Goal: Task Accomplishment & Management: Manage account settings

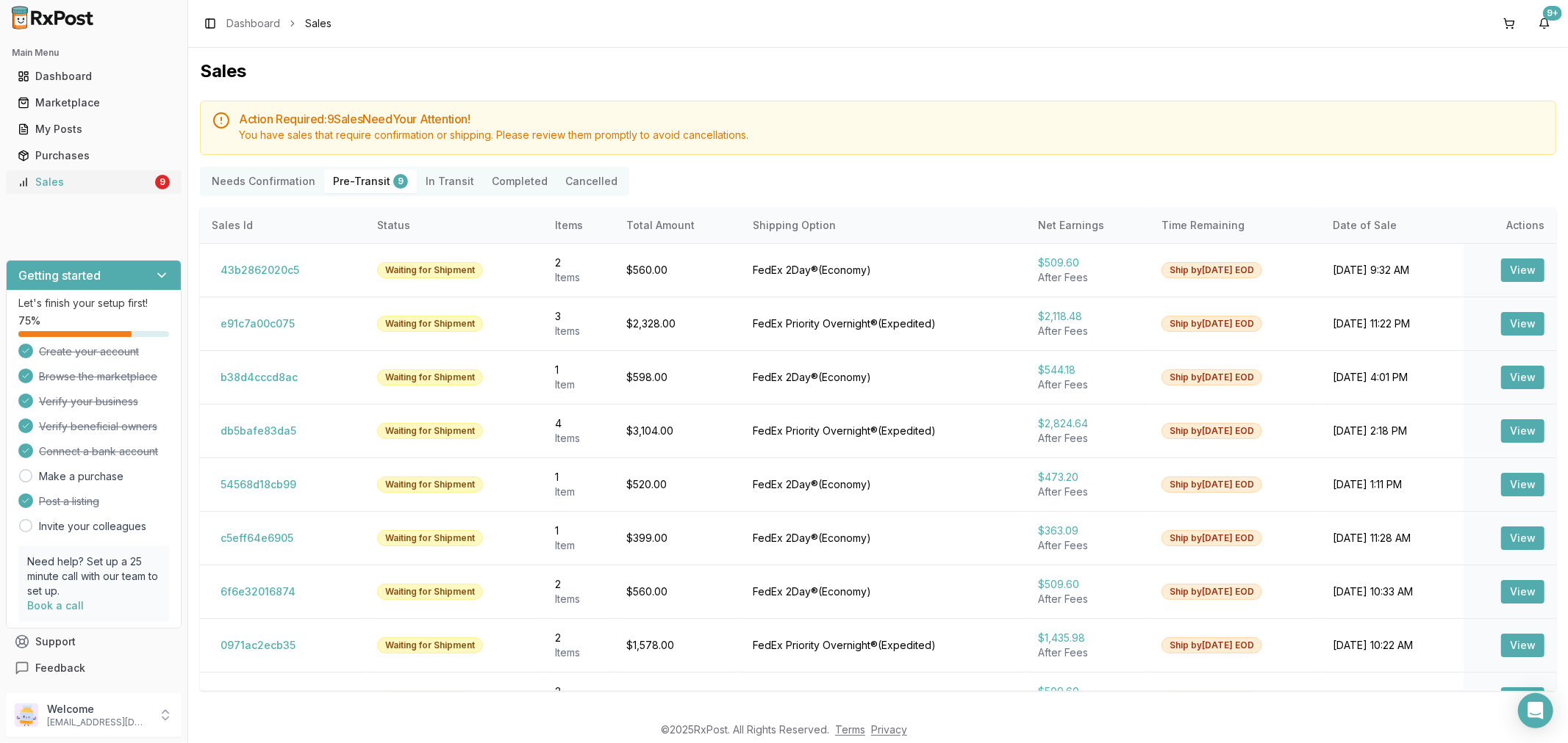
scroll to position [35, 0]
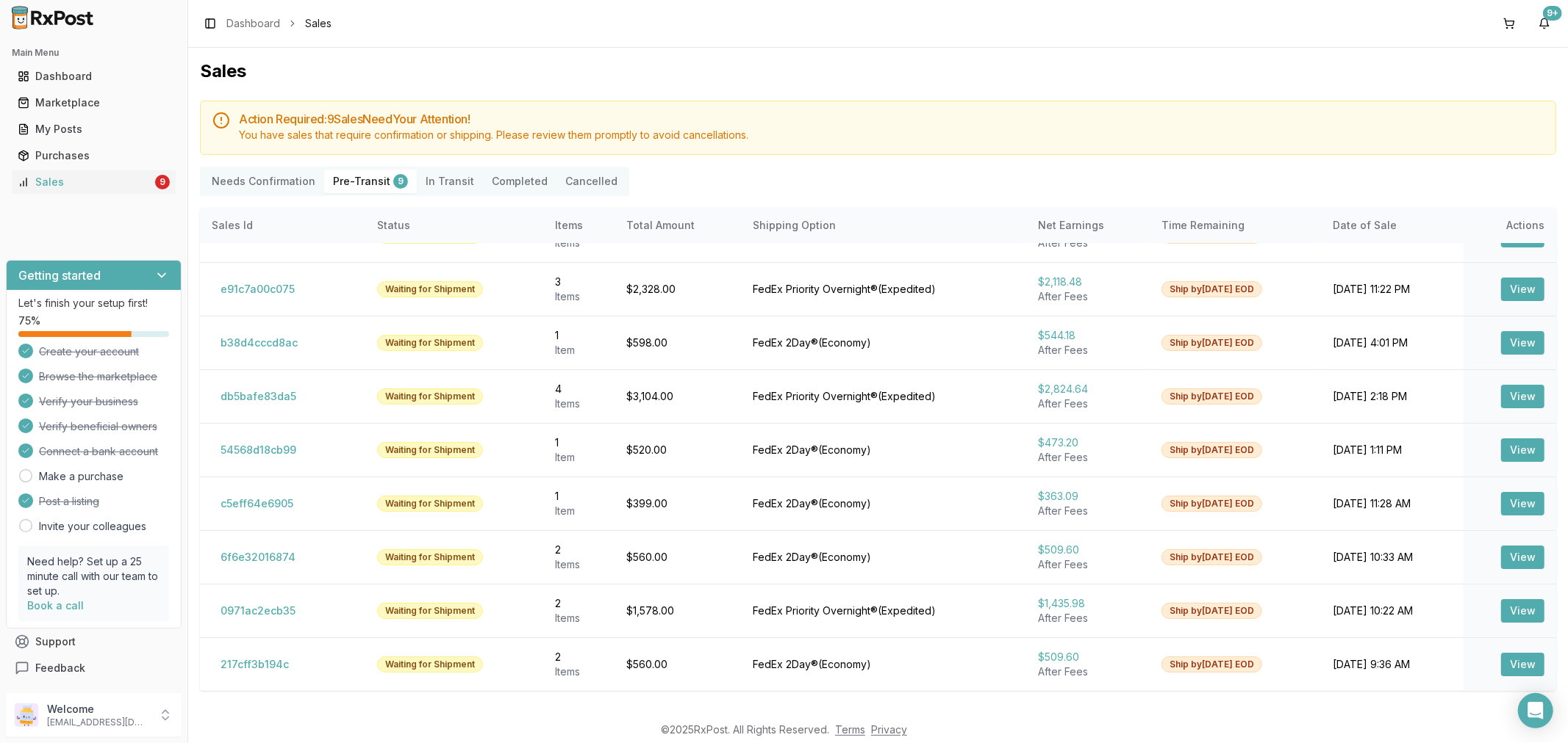
click at [348, 179] on button "Pre-Transit 9" at bounding box center [370, 182] width 93 height 23
click at [257, 181] on Confirmation "Needs Confirmation" at bounding box center [264, 182] width 121 height 23
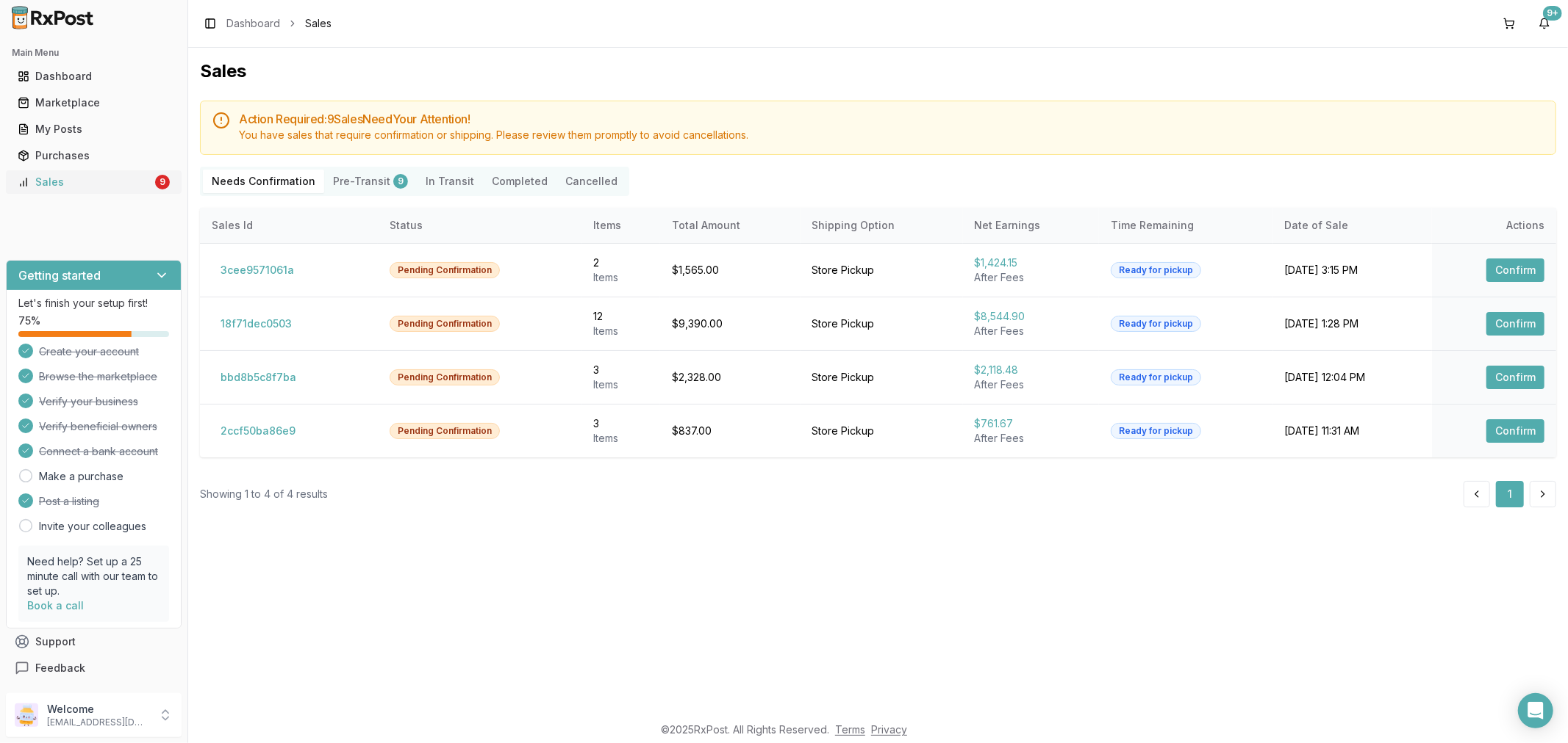
click at [82, 190] on link "Sales 9" at bounding box center [93, 182] width 164 height 27
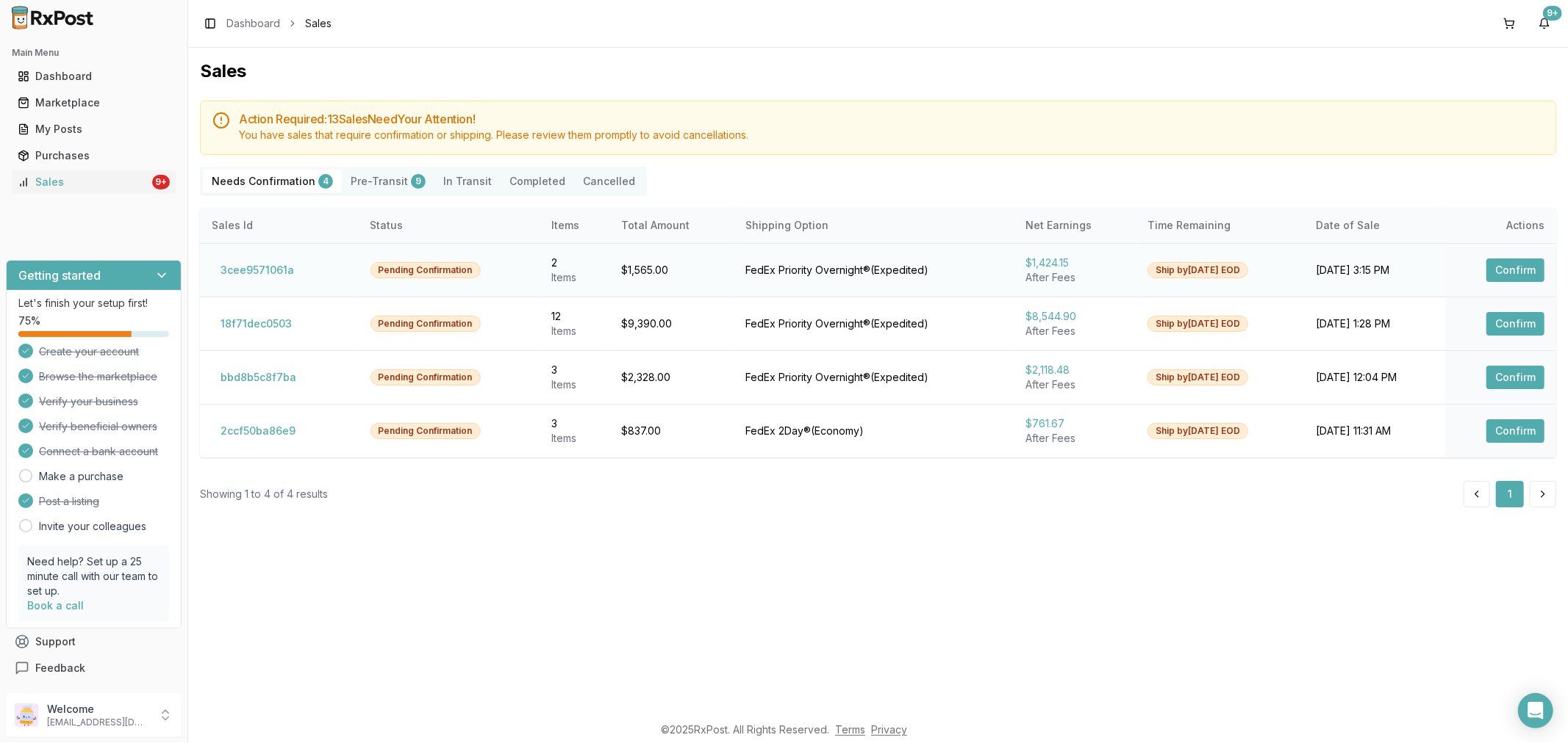
click at [1511, 273] on button "Confirm" at bounding box center [1515, 271] width 58 height 23
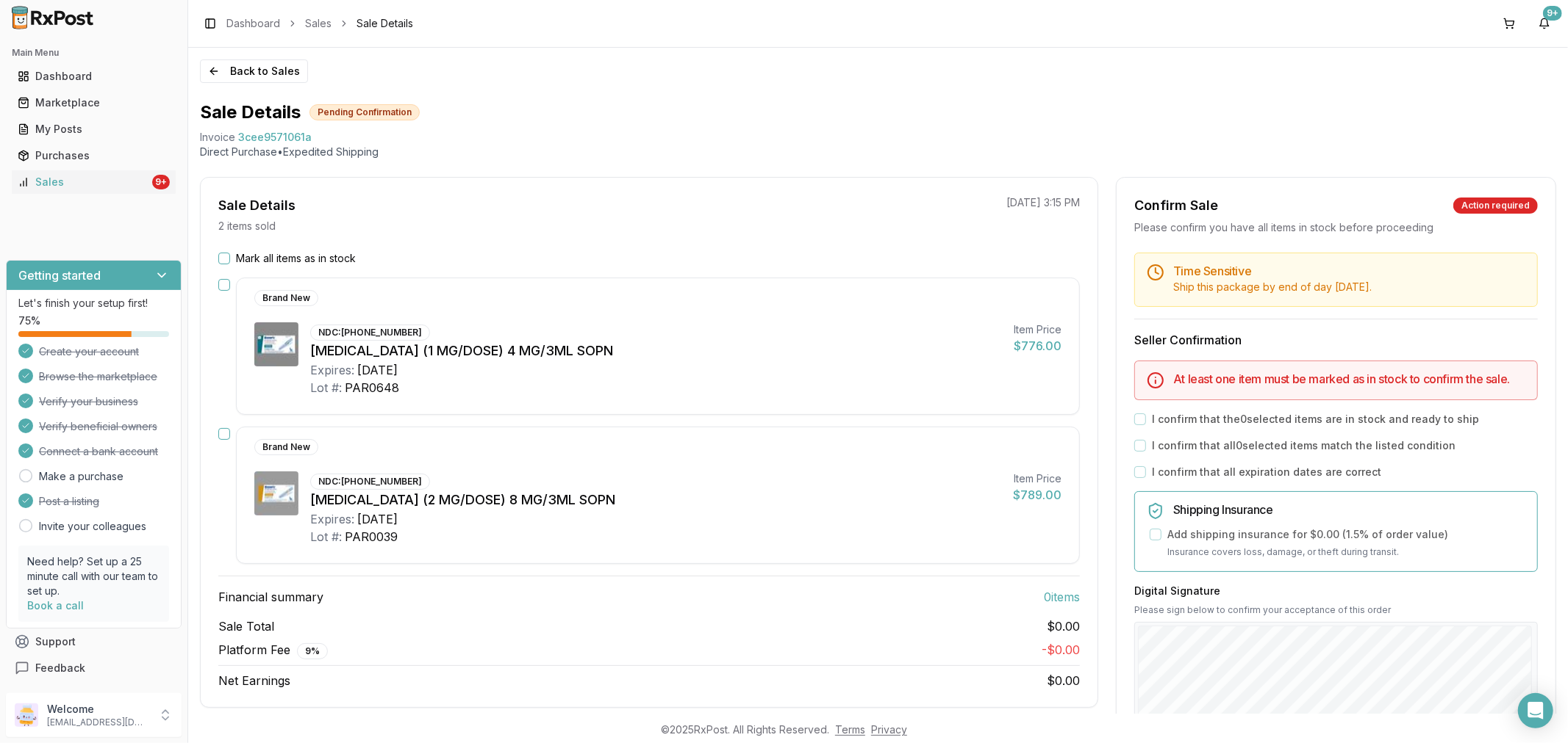
click at [218, 258] on button "Mark all items as in stock" at bounding box center [223, 258] width 12 height 12
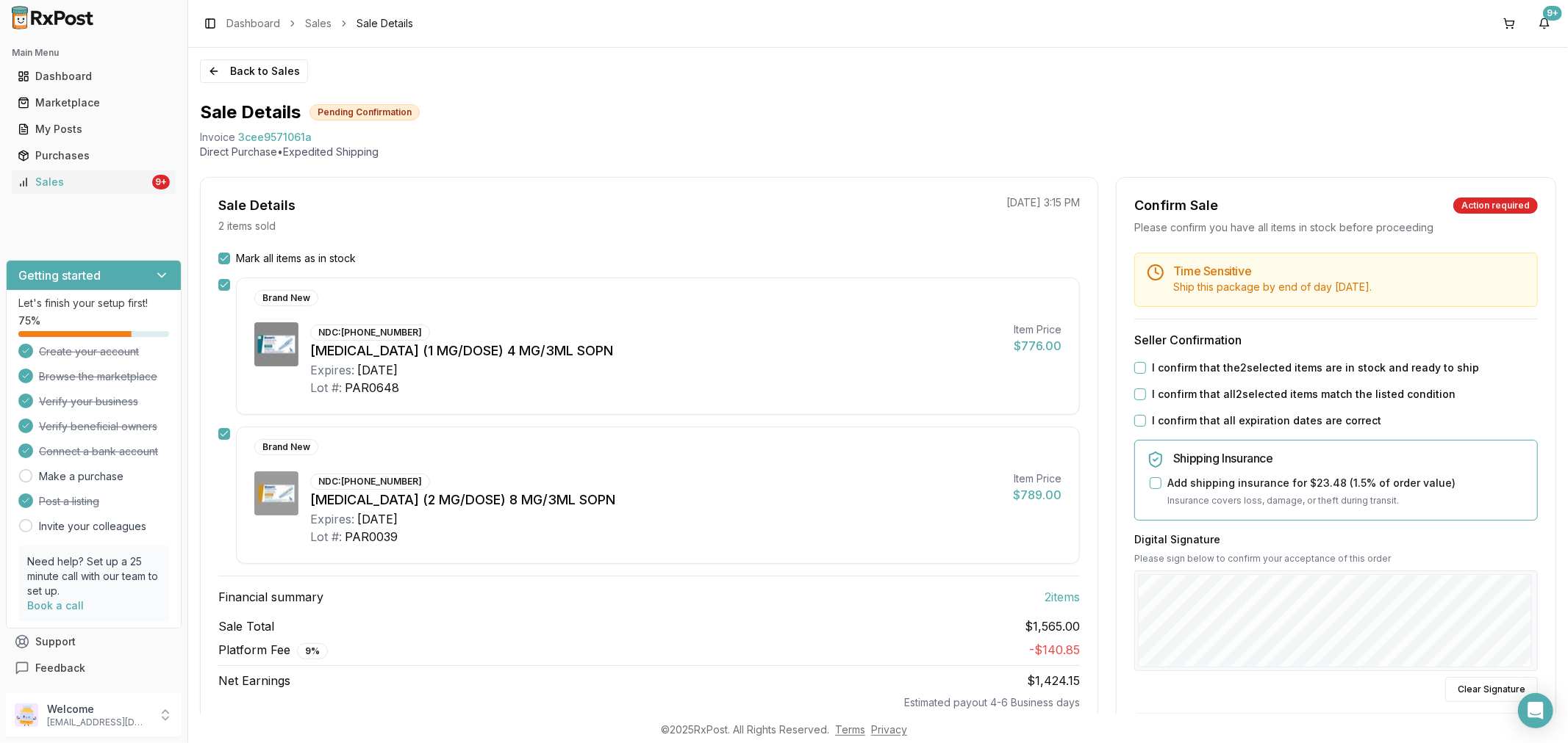
click at [1137, 365] on button "I confirm that the 2 selected items are in stock and ready to ship" at bounding box center [1140, 367] width 12 height 12
click at [1135, 393] on button "I confirm that all 2 selected items match the listed condition" at bounding box center [1140, 394] width 12 height 12
click at [1137, 419] on button "I confirm that all expiration dates are correct" at bounding box center [1140, 420] width 12 height 12
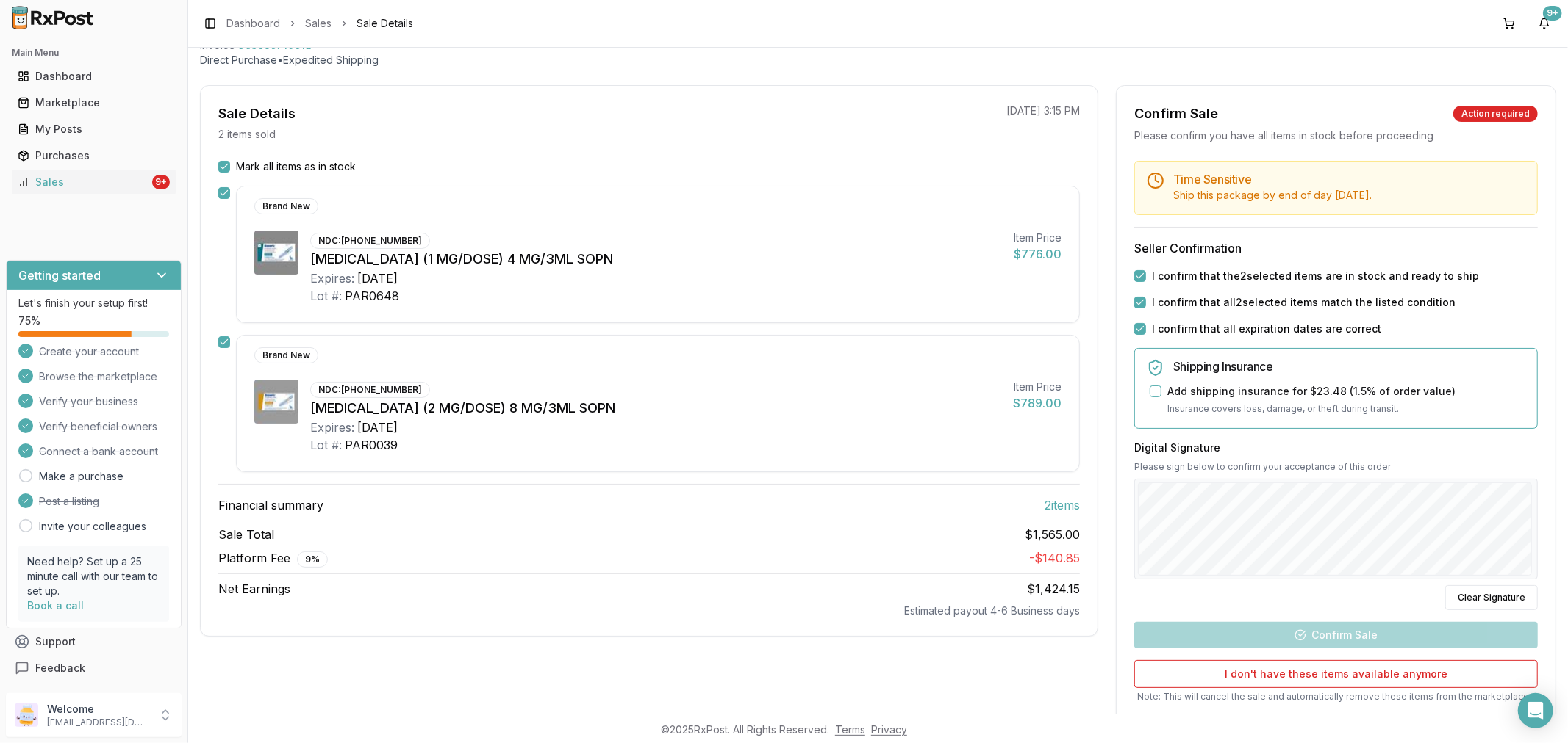
scroll to position [190, 0]
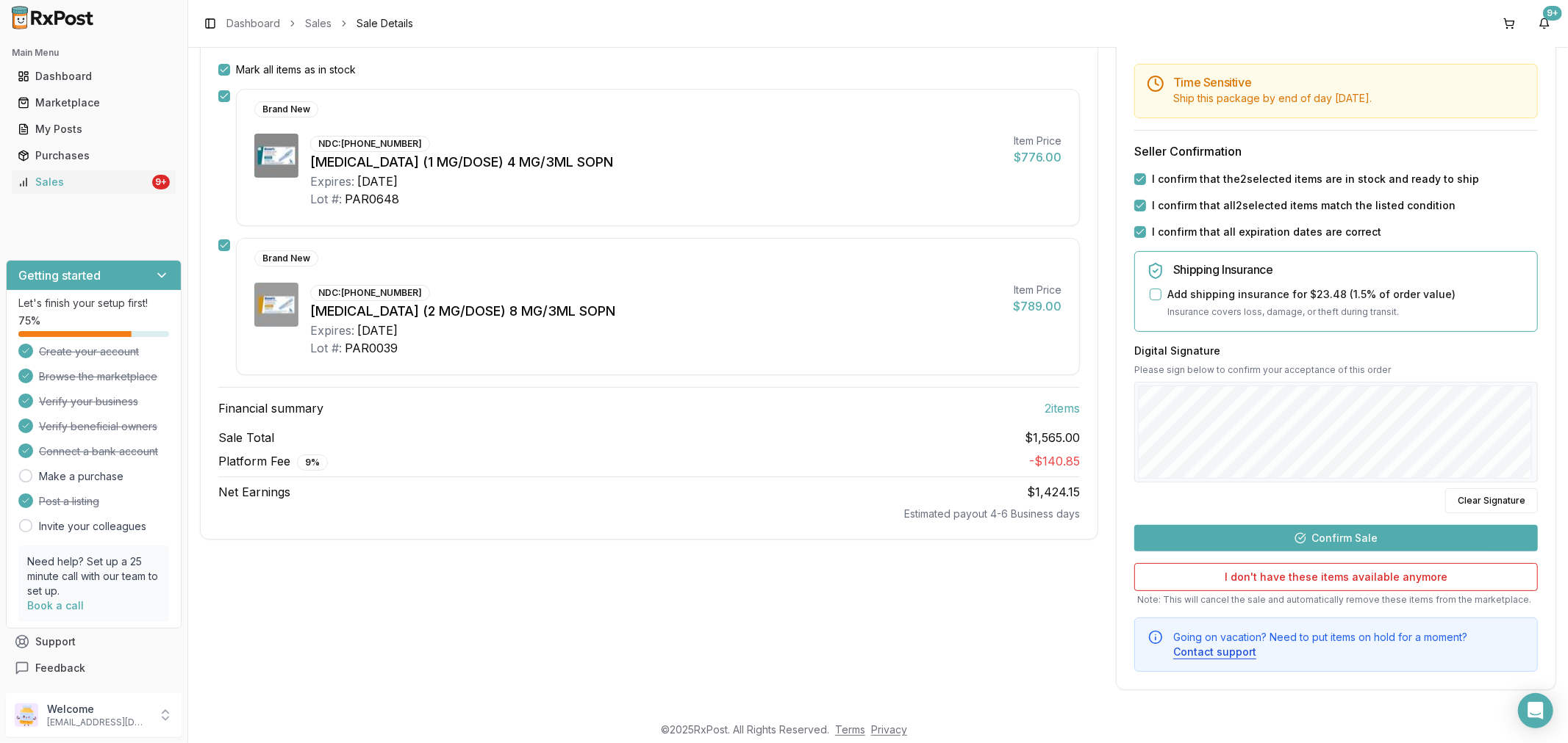
click at [1320, 545] on button "Confirm Sale" at bounding box center [1336, 538] width 403 height 27
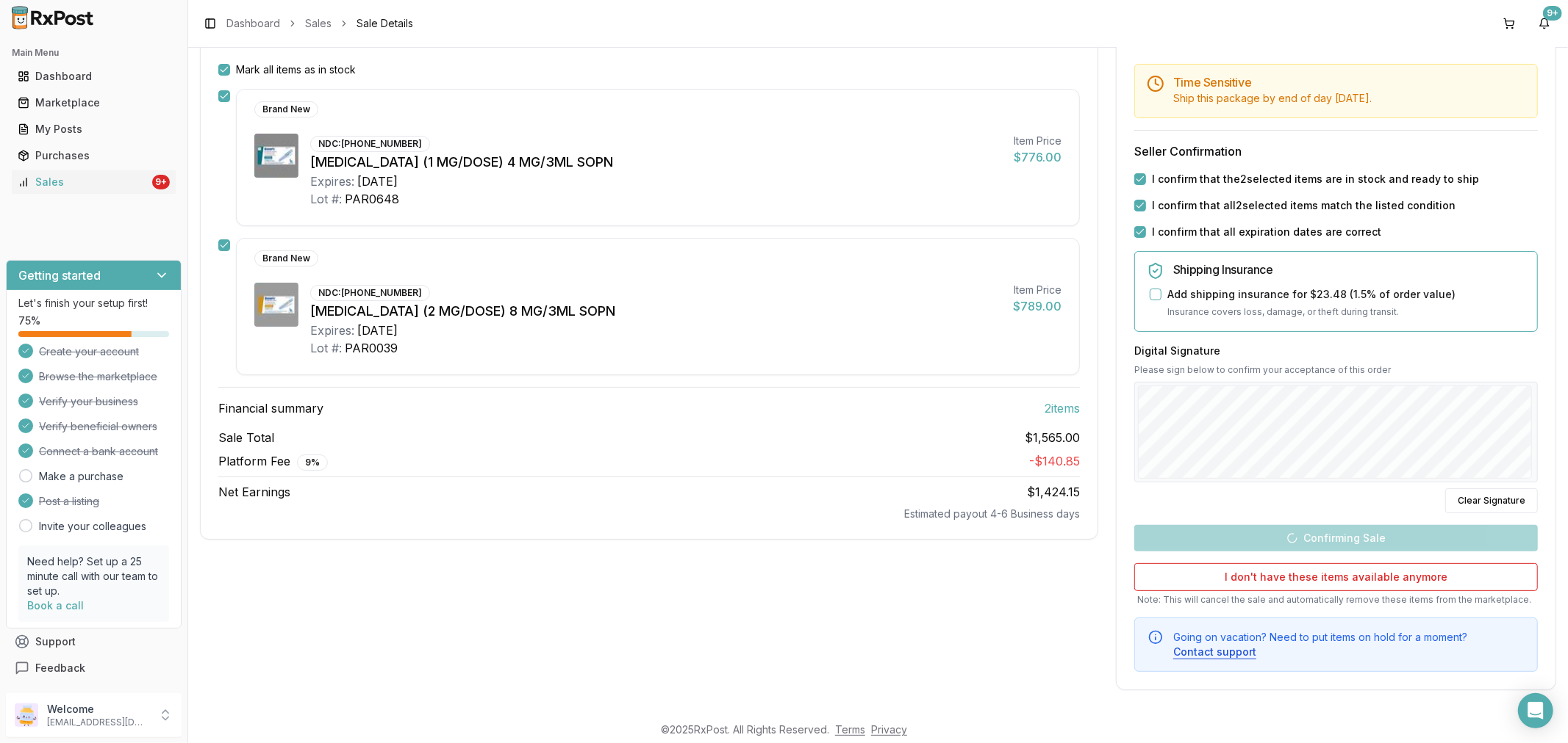
scroll to position [15, 0]
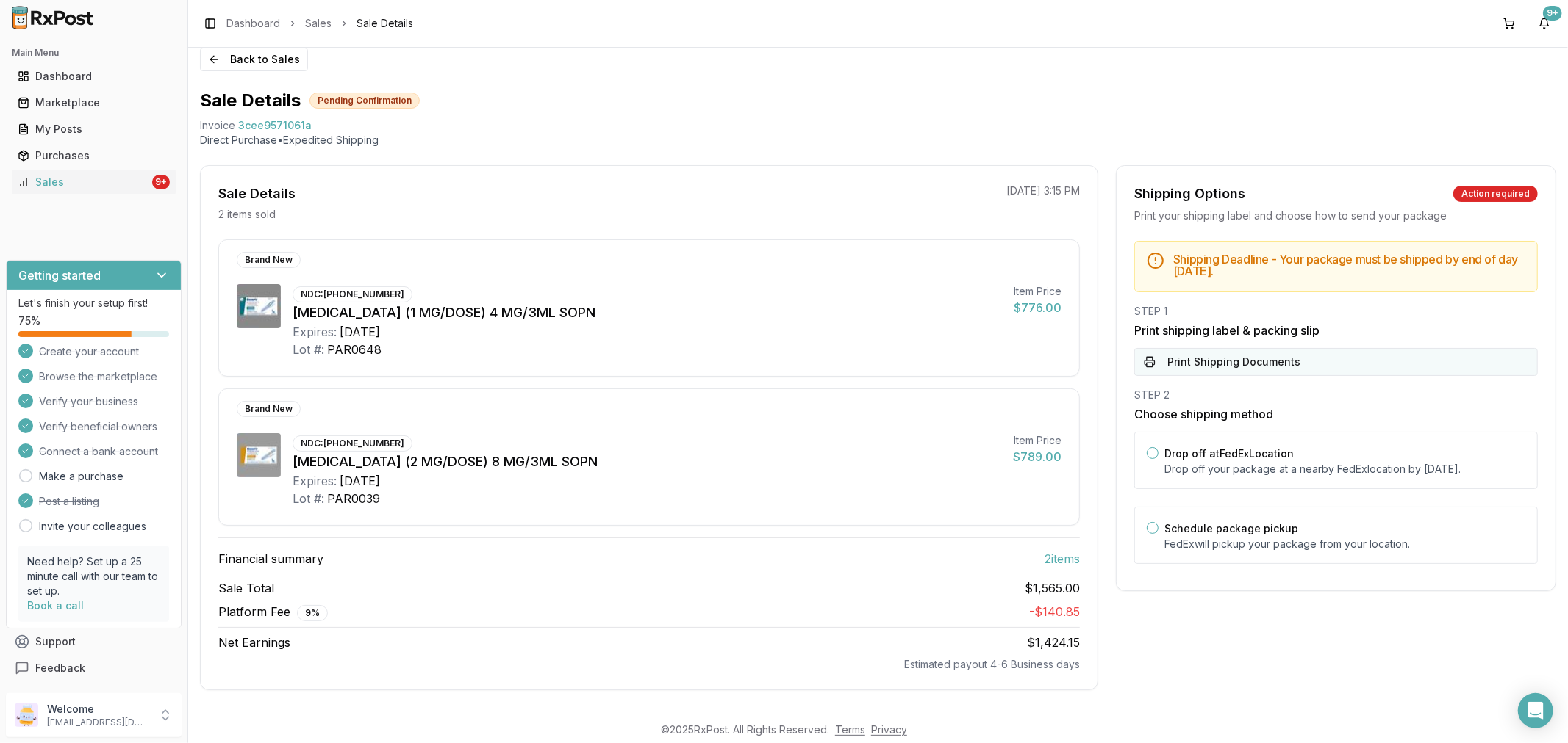
click at [1150, 359] on button "Print Shipping Documents" at bounding box center [1336, 361] width 403 height 28
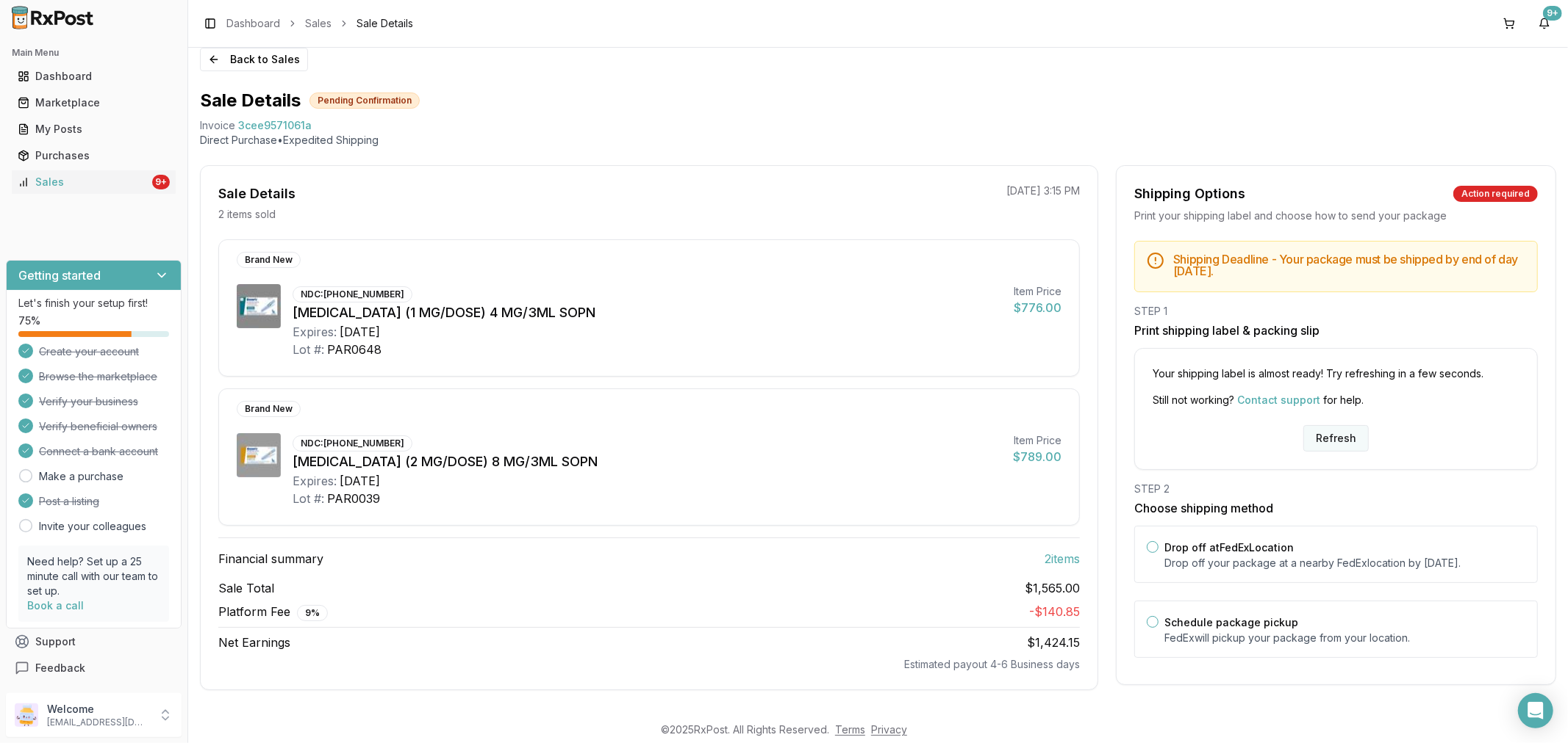
click at [1342, 429] on button "Refresh" at bounding box center [1336, 439] width 65 height 27
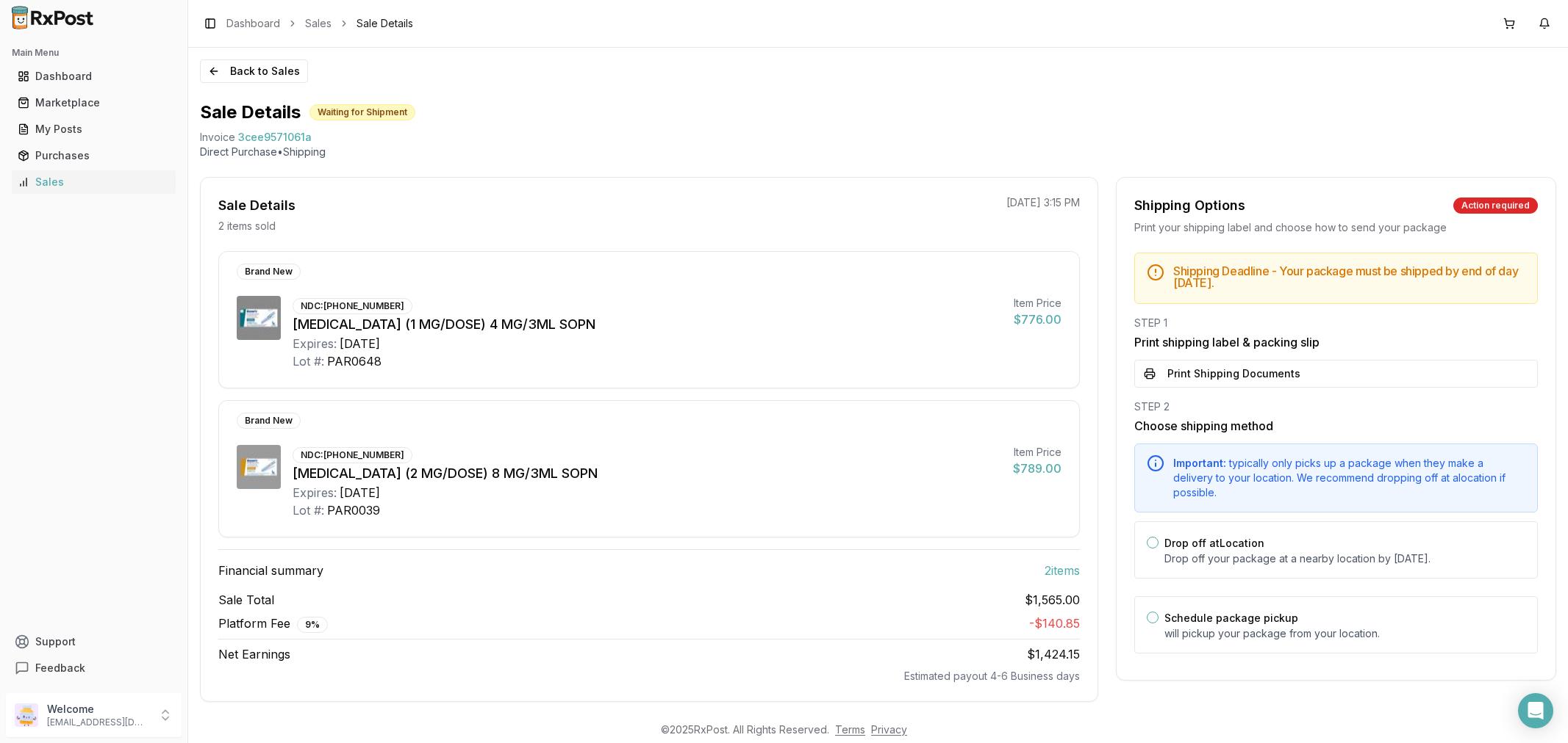
click at [1228, 373] on button "Print Shipping Documents" at bounding box center [1336, 374] width 403 height 28
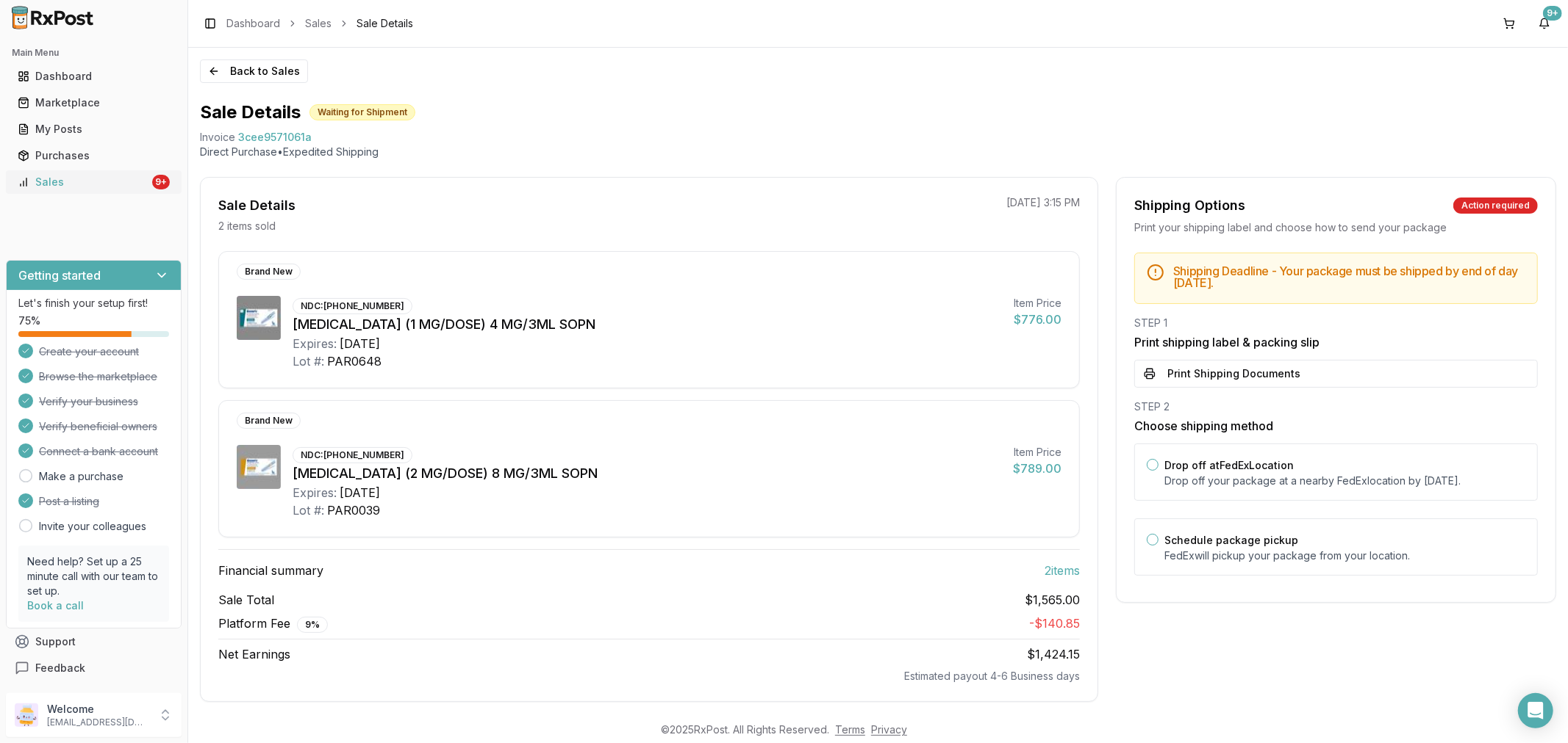
click at [98, 176] on div "Sales" at bounding box center [84, 182] width 132 height 15
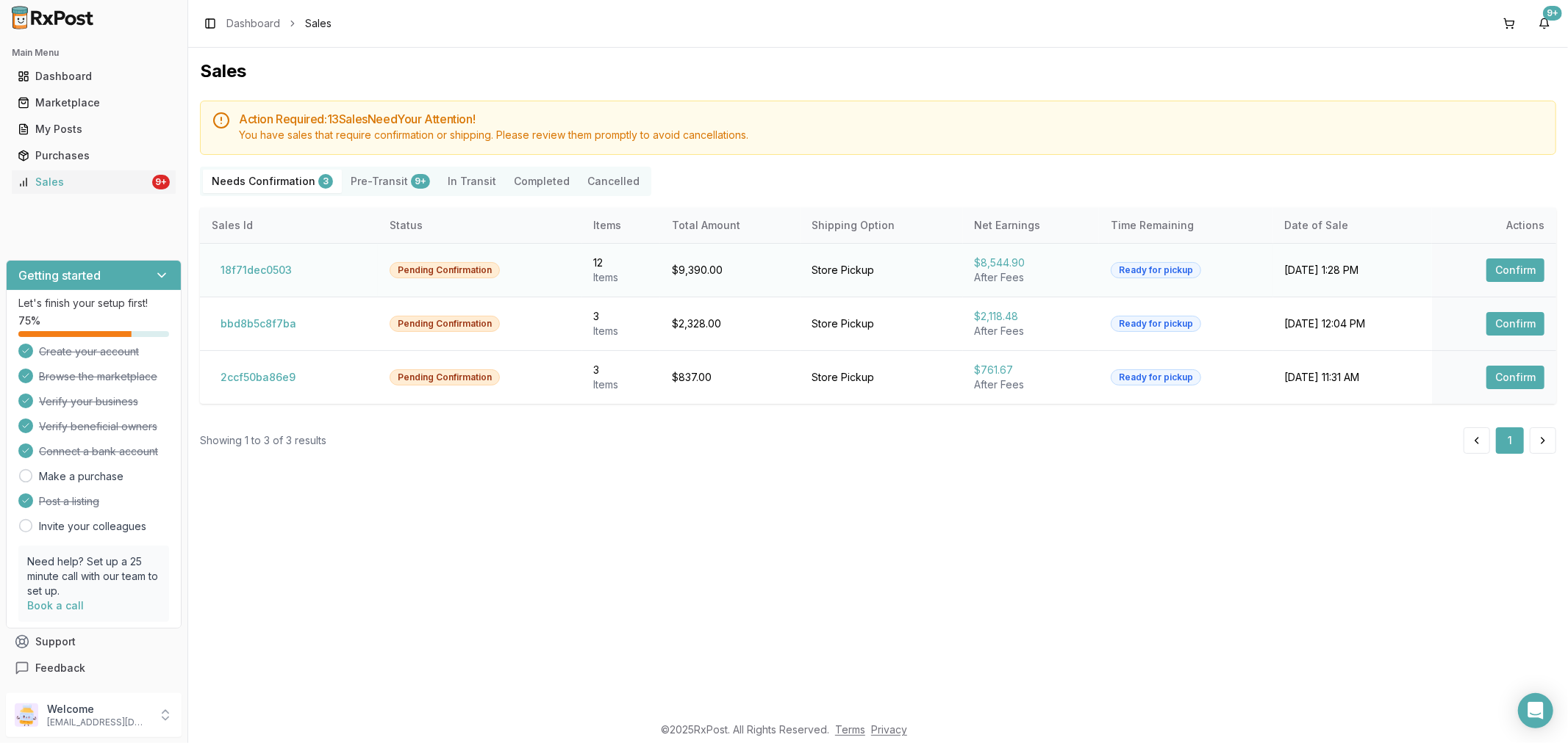
click at [1515, 269] on button "Confirm" at bounding box center [1515, 271] width 58 height 23
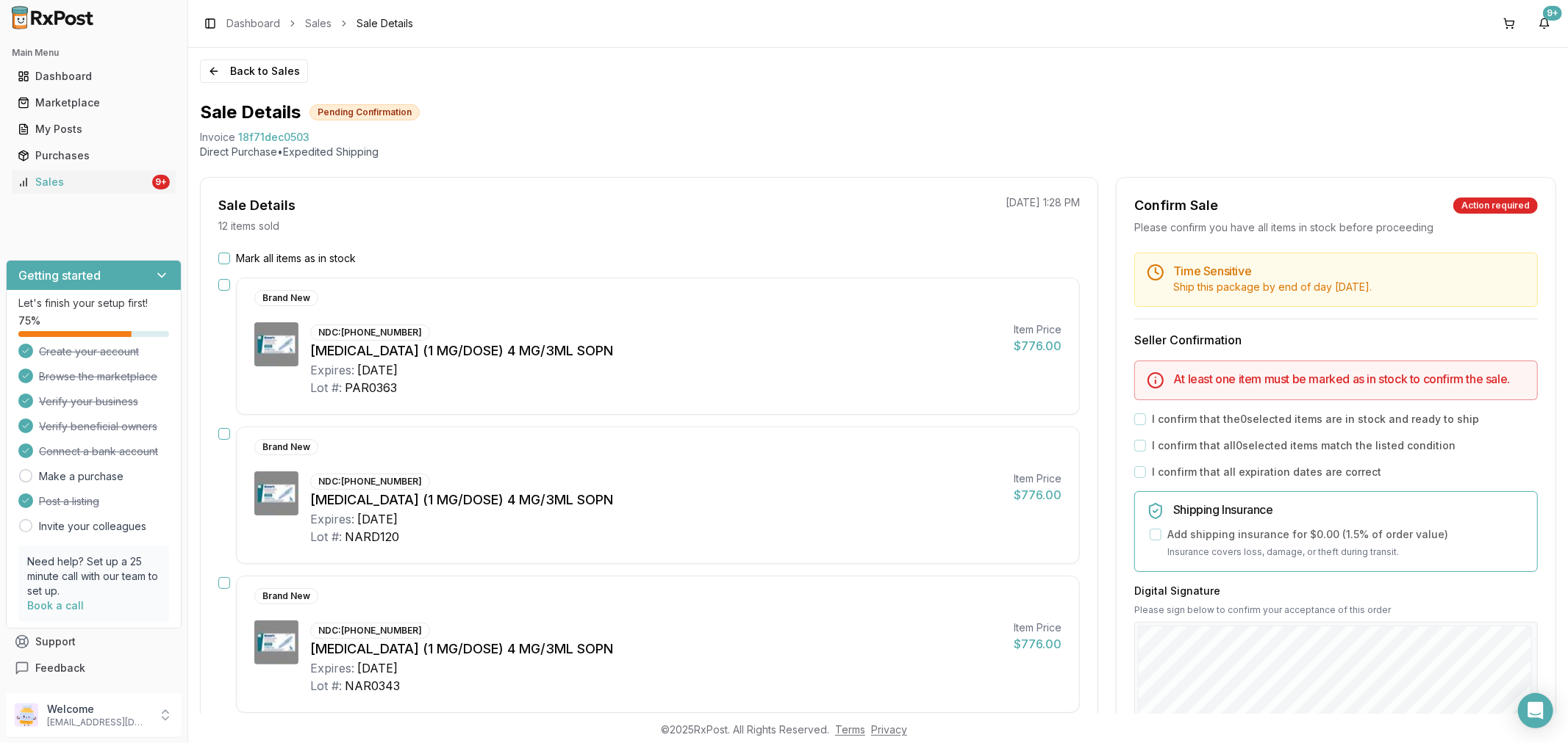
click at [1519, 266] on h5 "Time Sensitive" at bounding box center [1349, 271] width 352 height 12
click at [224, 255] on button "Mark all items as in stock" at bounding box center [223, 258] width 12 height 12
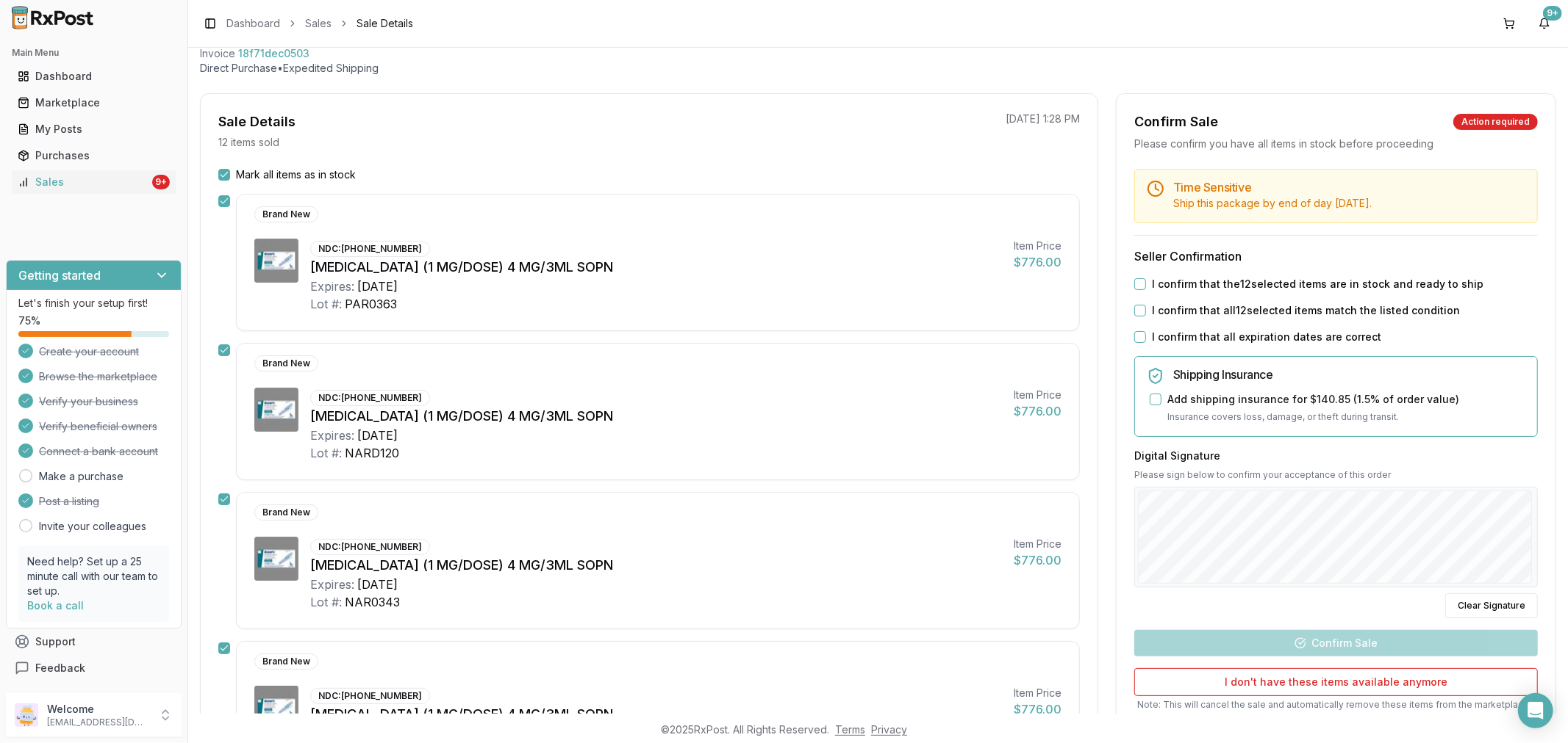
scroll to position [163, 0]
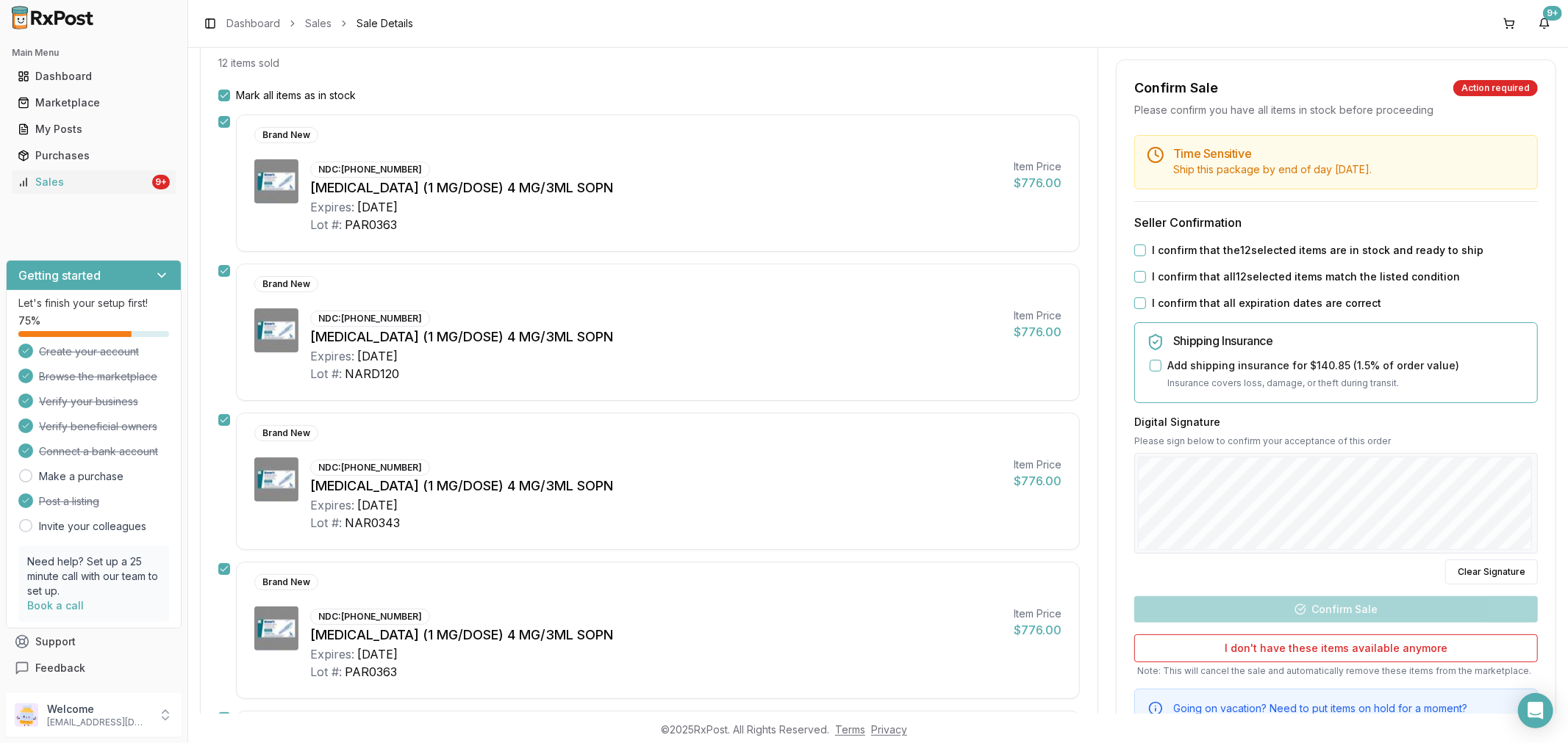
click at [1135, 303] on button "I confirm that all expiration dates are correct" at bounding box center [1140, 303] width 12 height 12
click at [1135, 280] on button "I confirm that all 12 selected items match the listed condition" at bounding box center [1140, 277] width 12 height 12
click at [1136, 247] on button "I confirm that the 12 selected items are in stock and ready to ship" at bounding box center [1140, 250] width 12 height 12
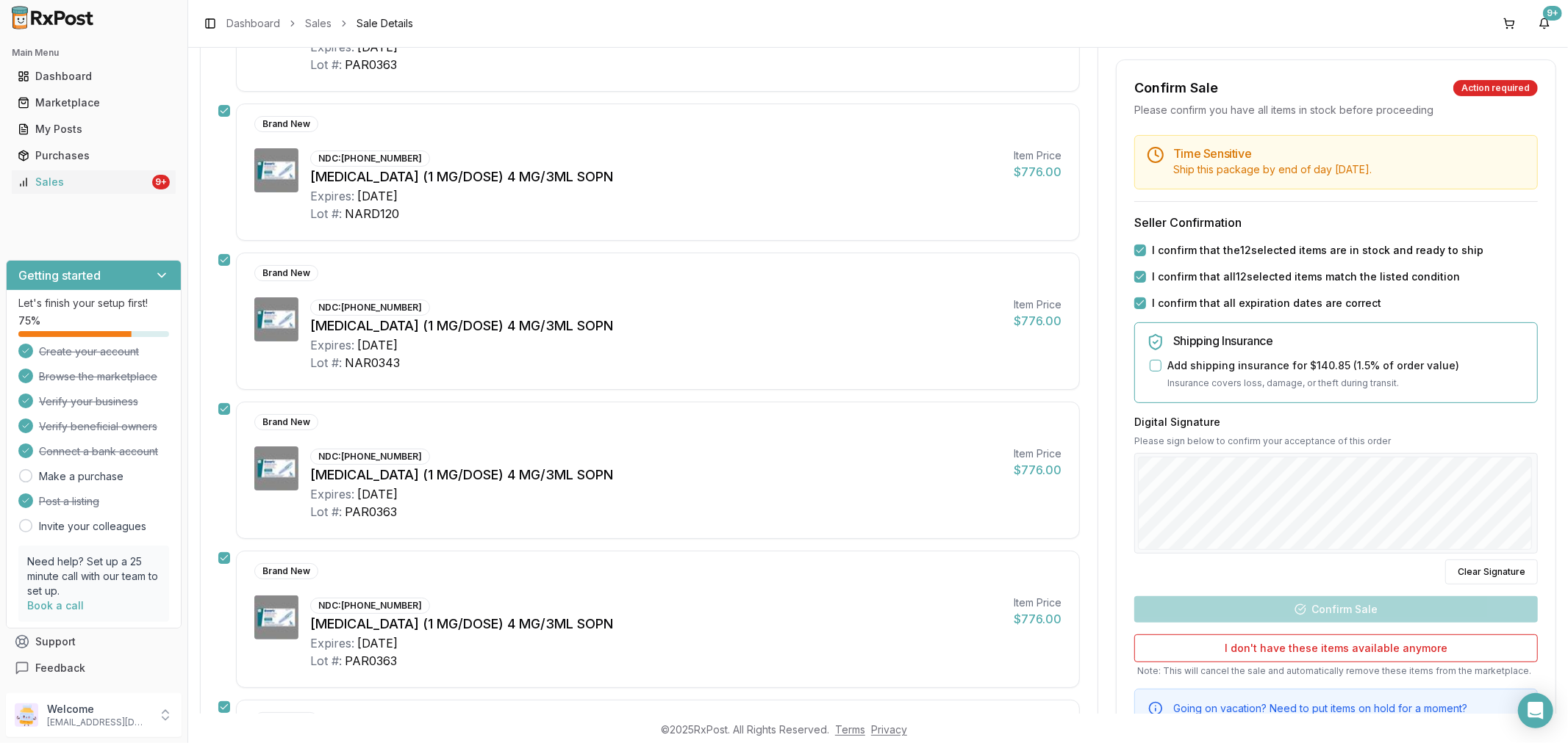
scroll to position [327, 0]
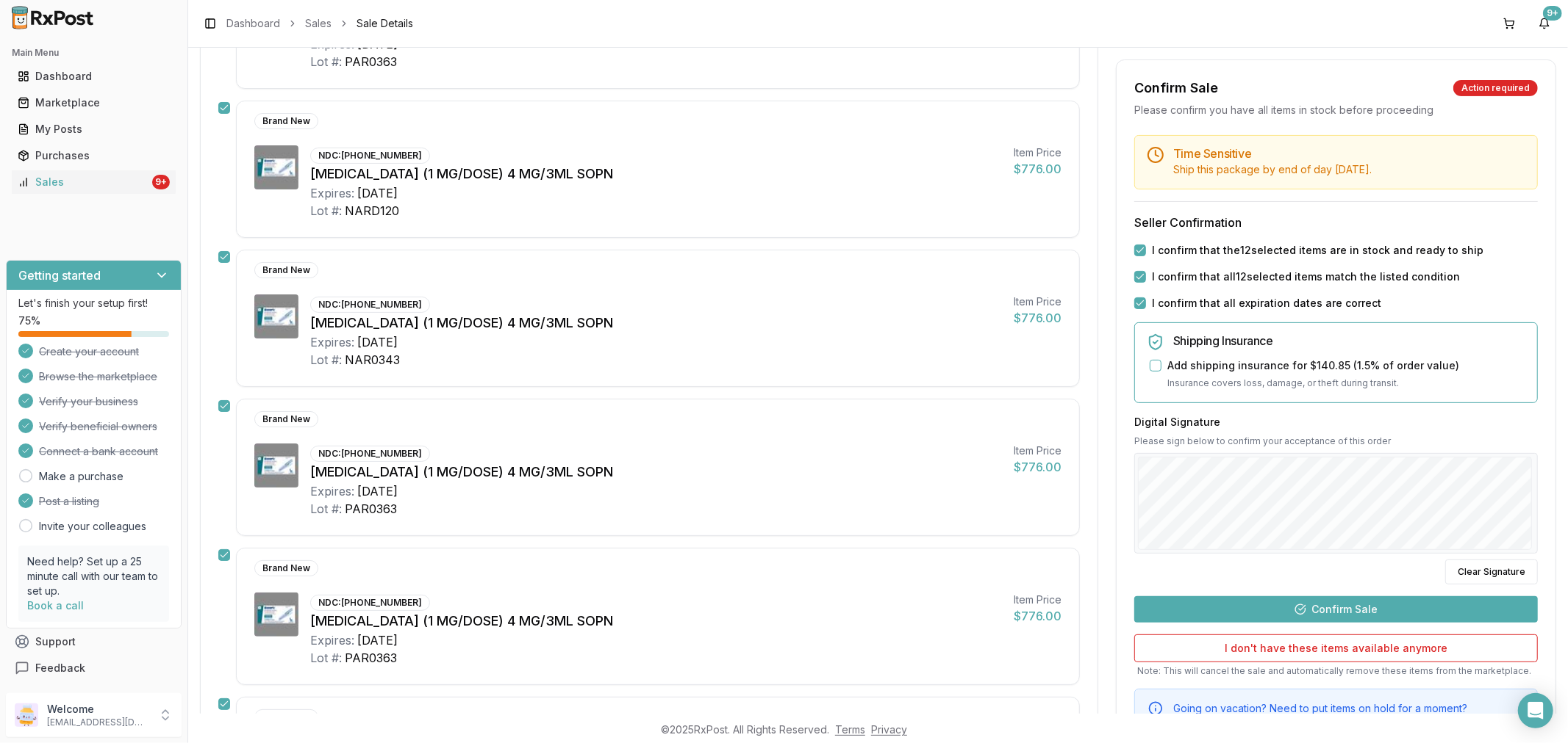
click at [1296, 601] on button "Confirm Sale" at bounding box center [1336, 610] width 403 height 27
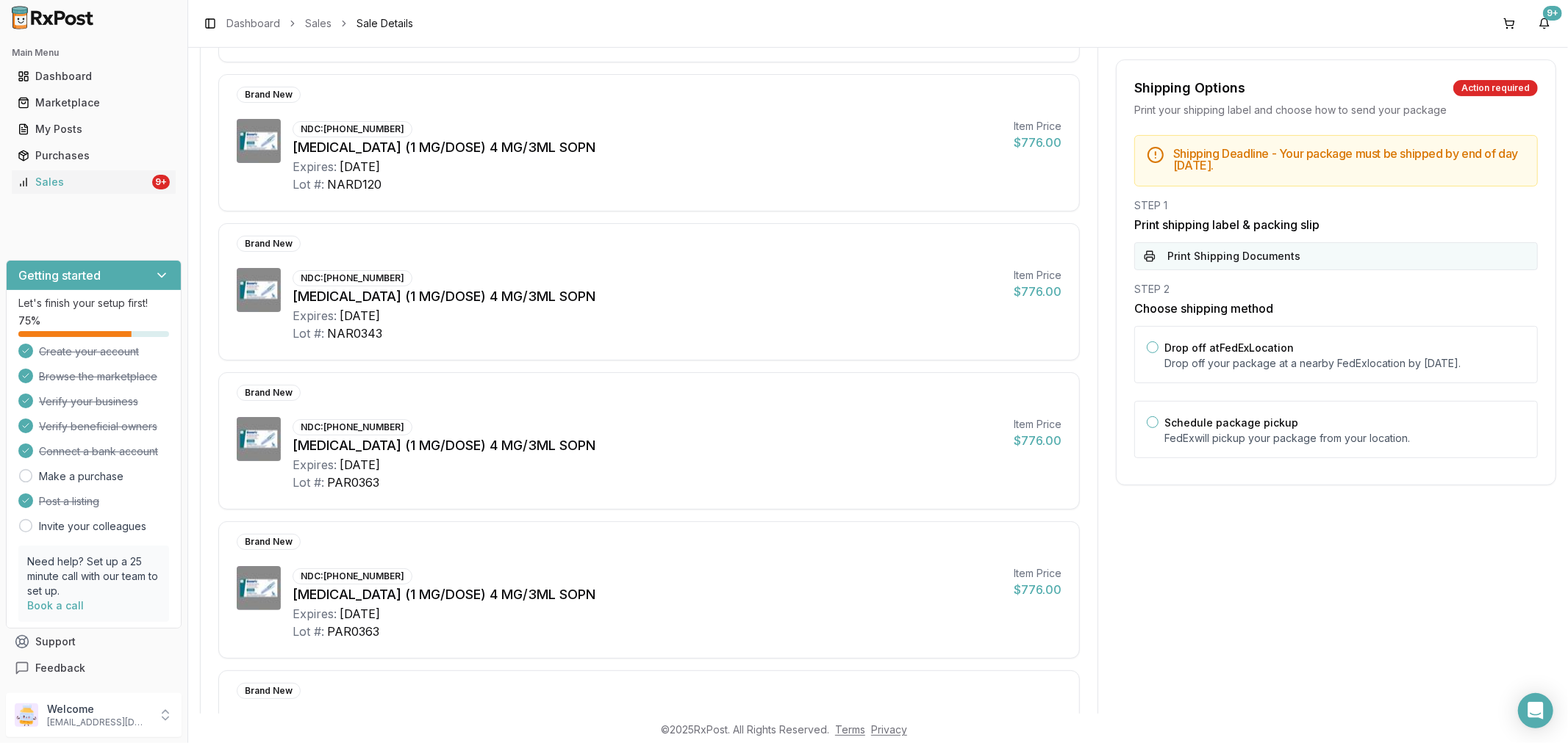
click at [1220, 261] on button "Print Shipping Documents" at bounding box center [1336, 255] width 403 height 28
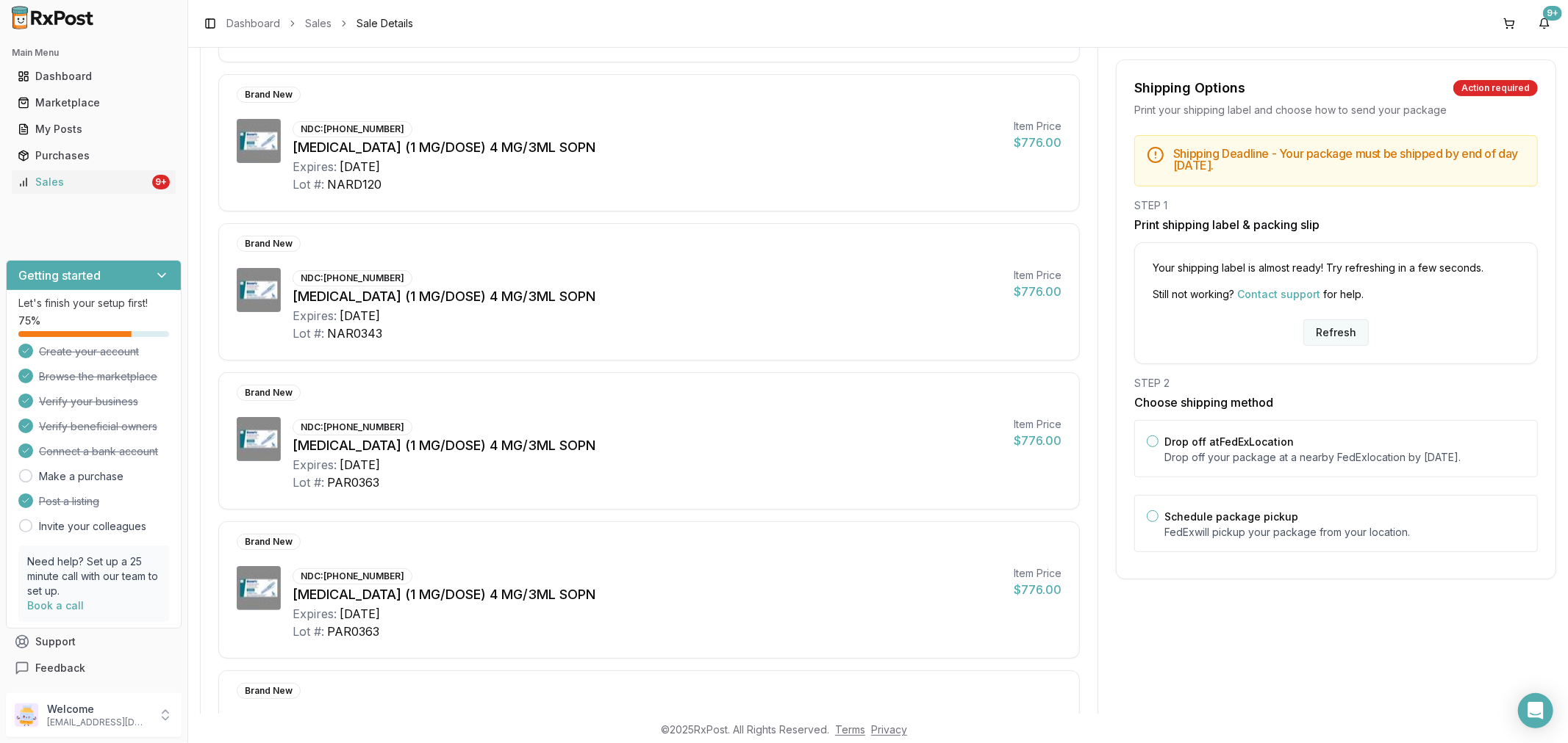
click at [1328, 332] on button "Refresh" at bounding box center [1336, 333] width 65 height 27
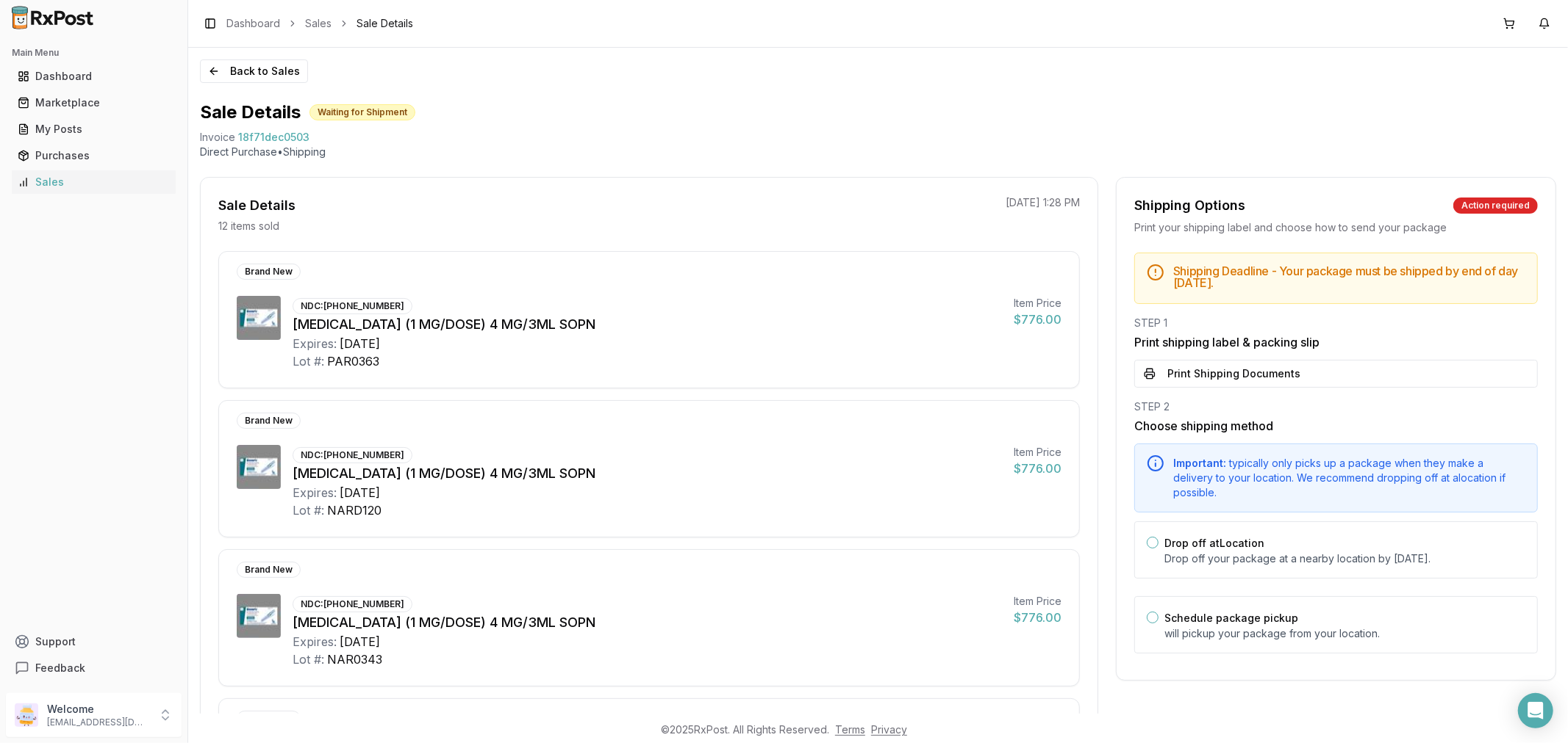
click at [1288, 376] on button "Print Shipping Documents" at bounding box center [1336, 374] width 403 height 28
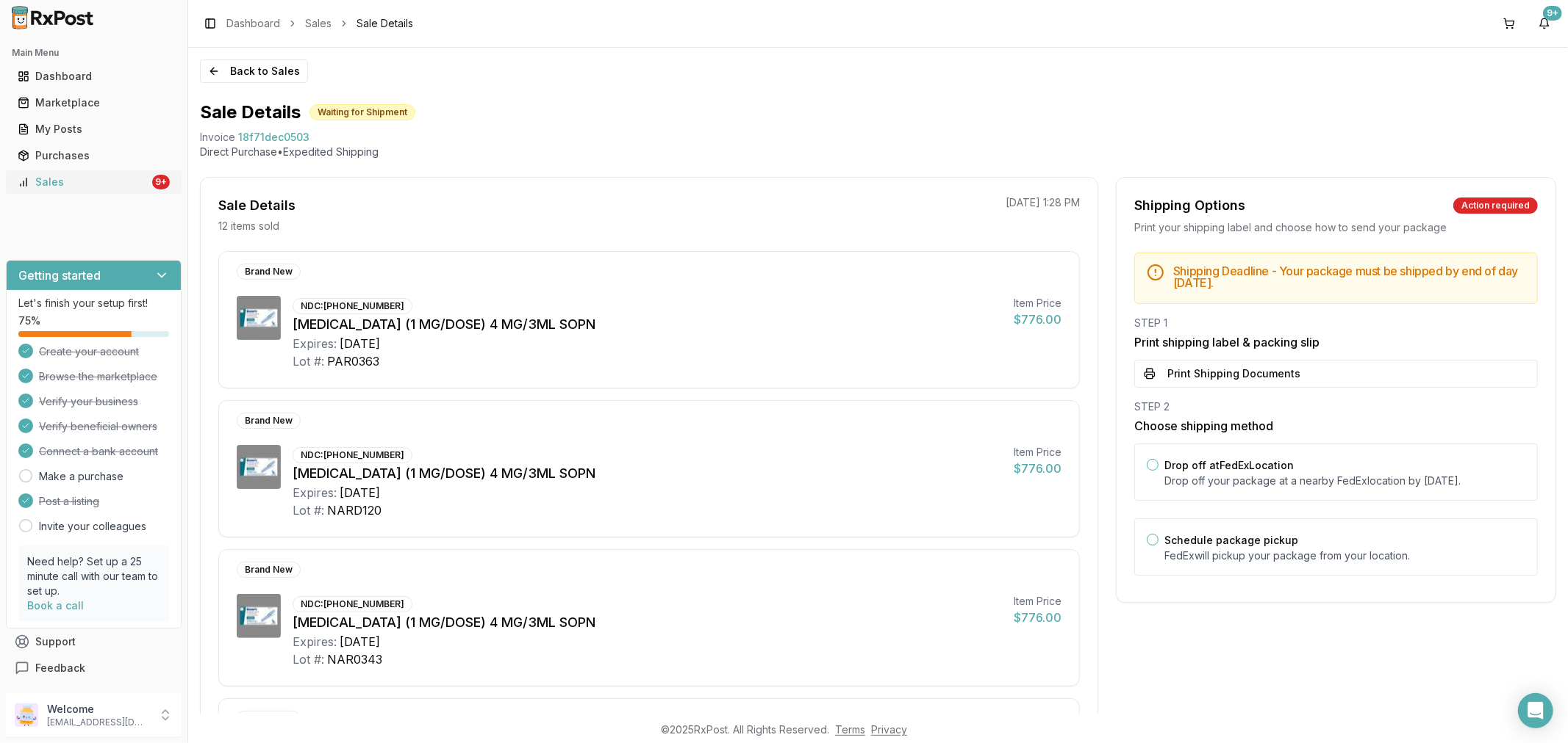
click at [46, 187] on div "Sales" at bounding box center [84, 182] width 132 height 15
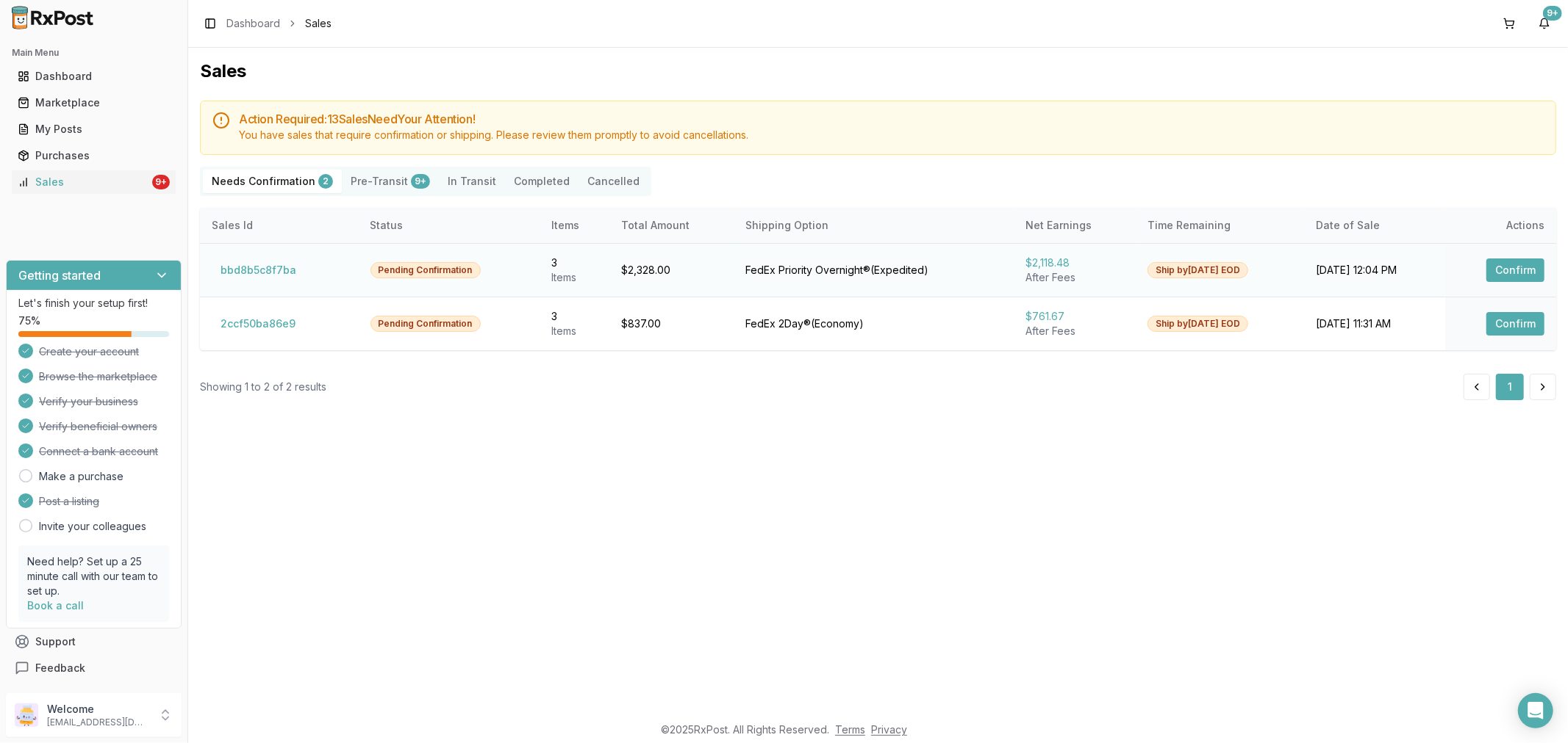
click at [1522, 277] on button "Confirm" at bounding box center [1515, 271] width 58 height 23
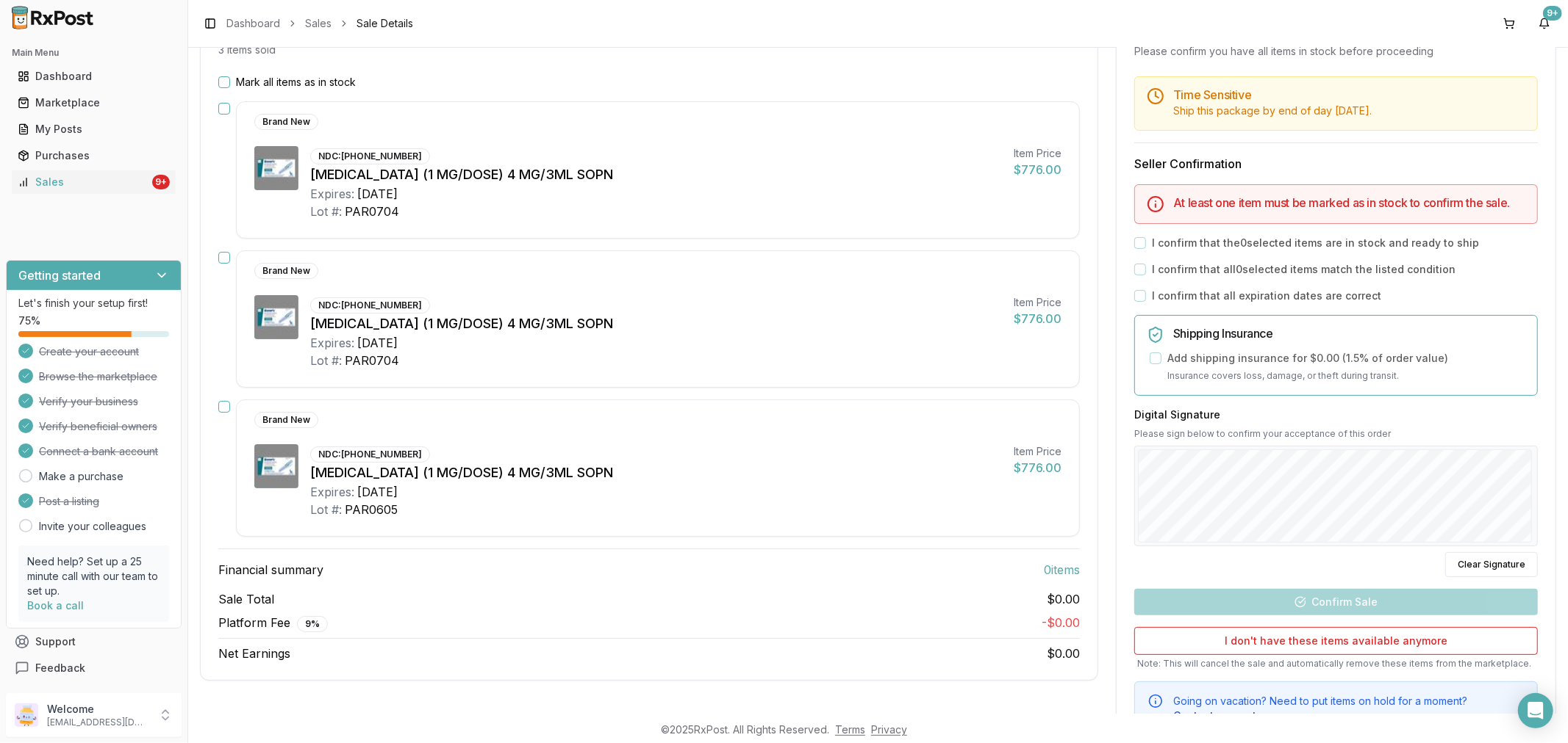
scroll to position [78, 0]
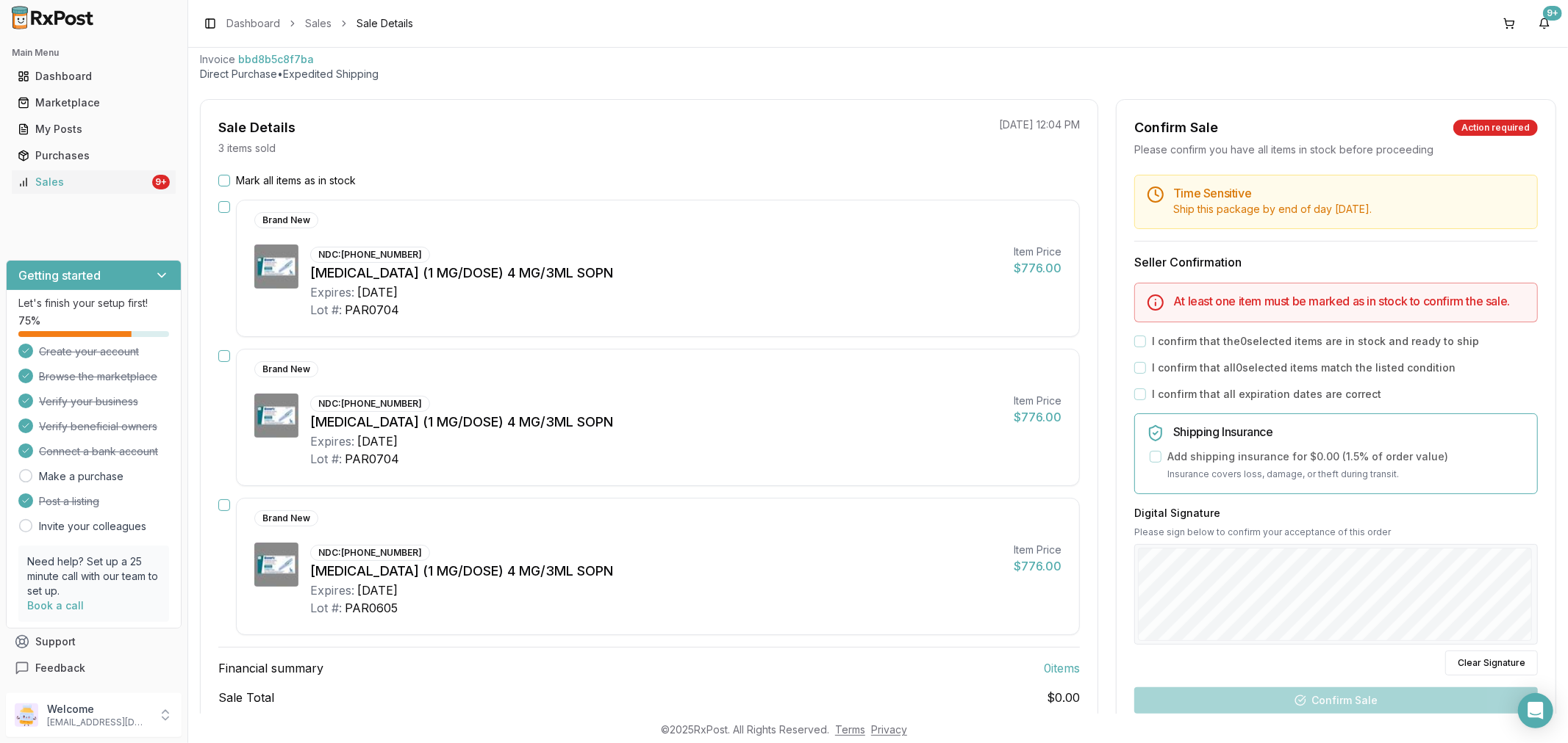
click at [219, 181] on button "Mark all items as in stock" at bounding box center [223, 180] width 12 height 12
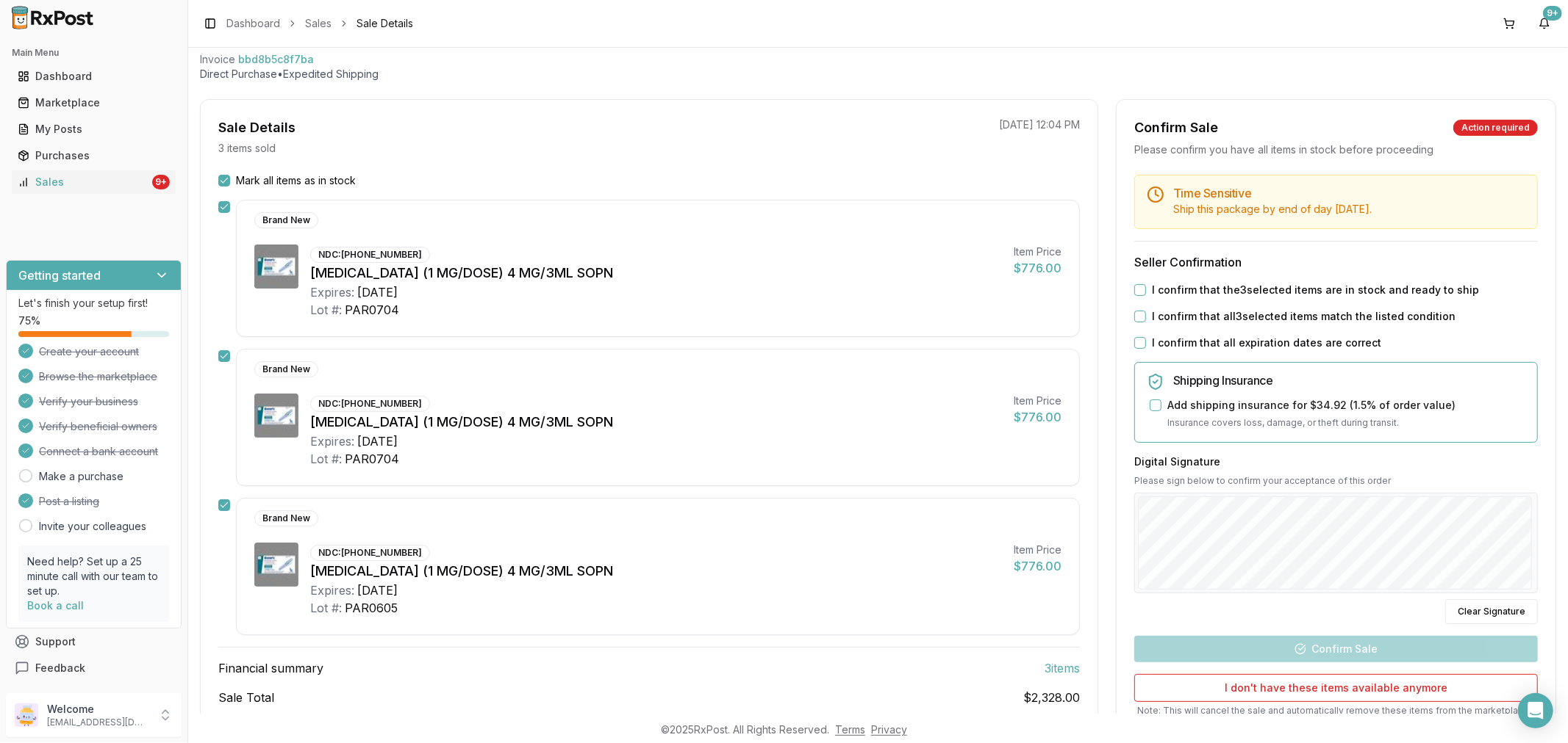
click at [1137, 340] on button "I confirm that all expiration dates are correct" at bounding box center [1140, 343] width 12 height 12
click at [1135, 316] on button "I confirm that all 3 selected items match the listed condition" at bounding box center [1140, 316] width 12 height 12
click at [1138, 291] on button "I confirm that the 3 selected items are in stock and ready to ship" at bounding box center [1140, 290] width 12 height 12
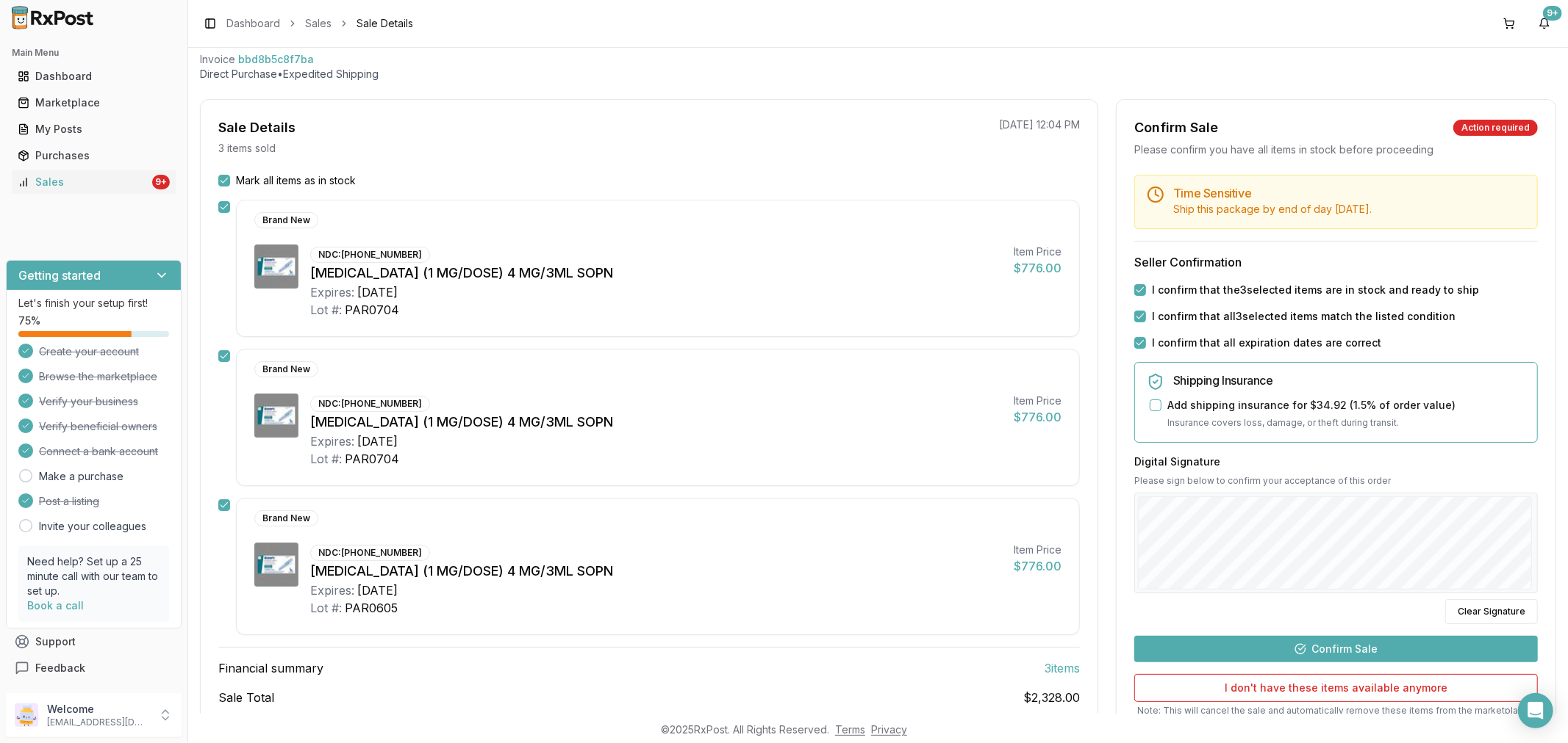
click at [1354, 652] on button "Confirm Sale" at bounding box center [1336, 650] width 403 height 27
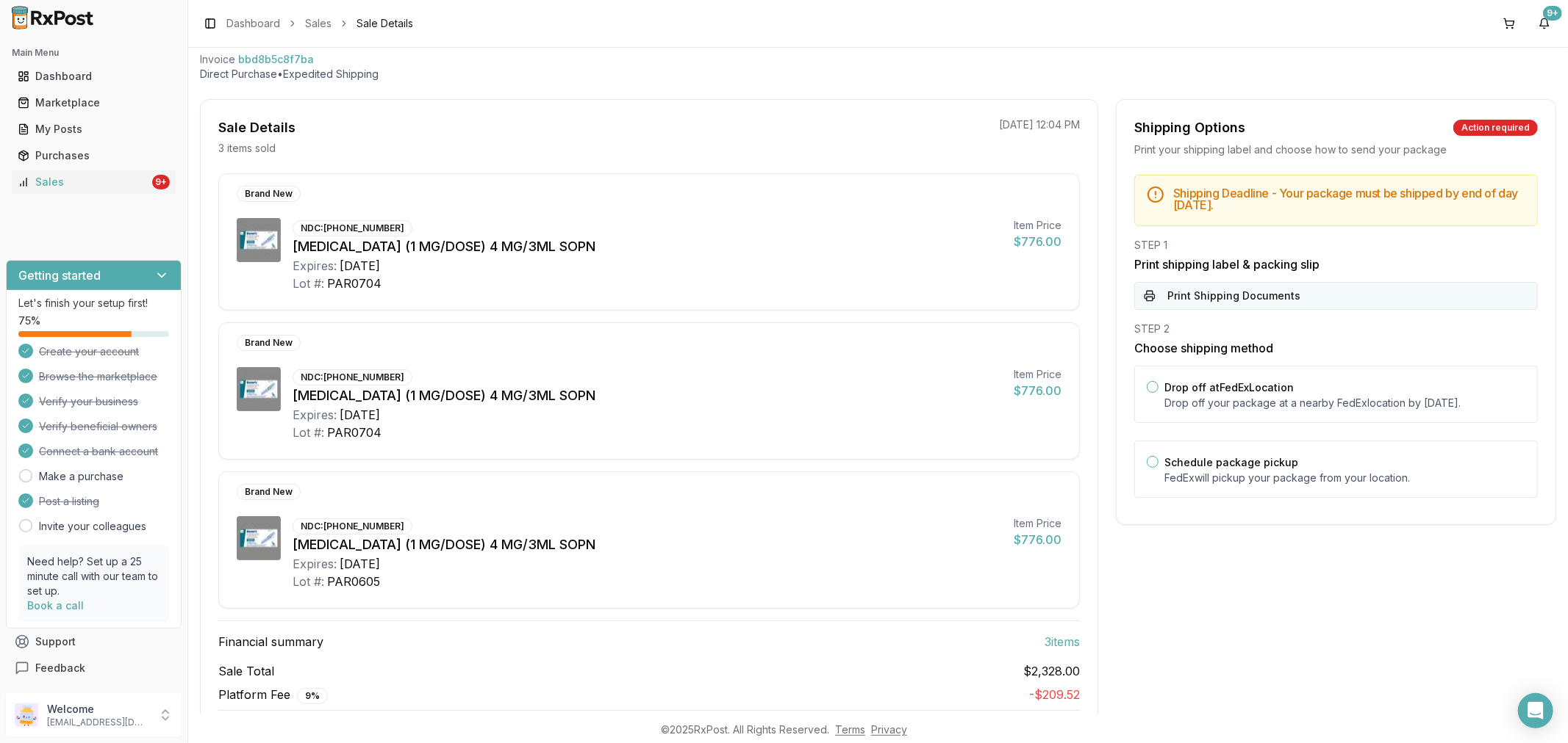
click at [1224, 295] on button "Print Shipping Documents" at bounding box center [1336, 295] width 403 height 28
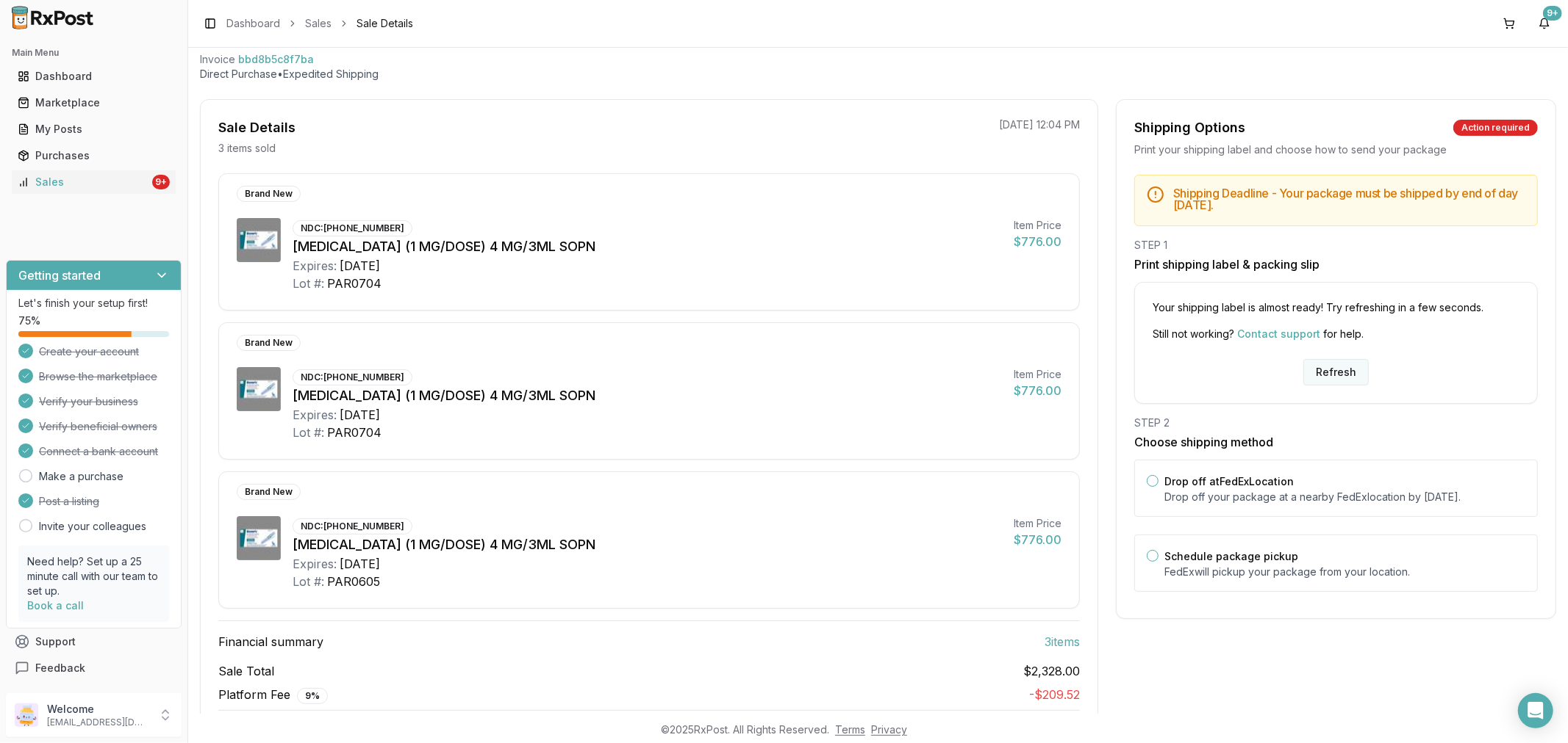
click at [1336, 372] on button "Refresh" at bounding box center [1336, 373] width 65 height 27
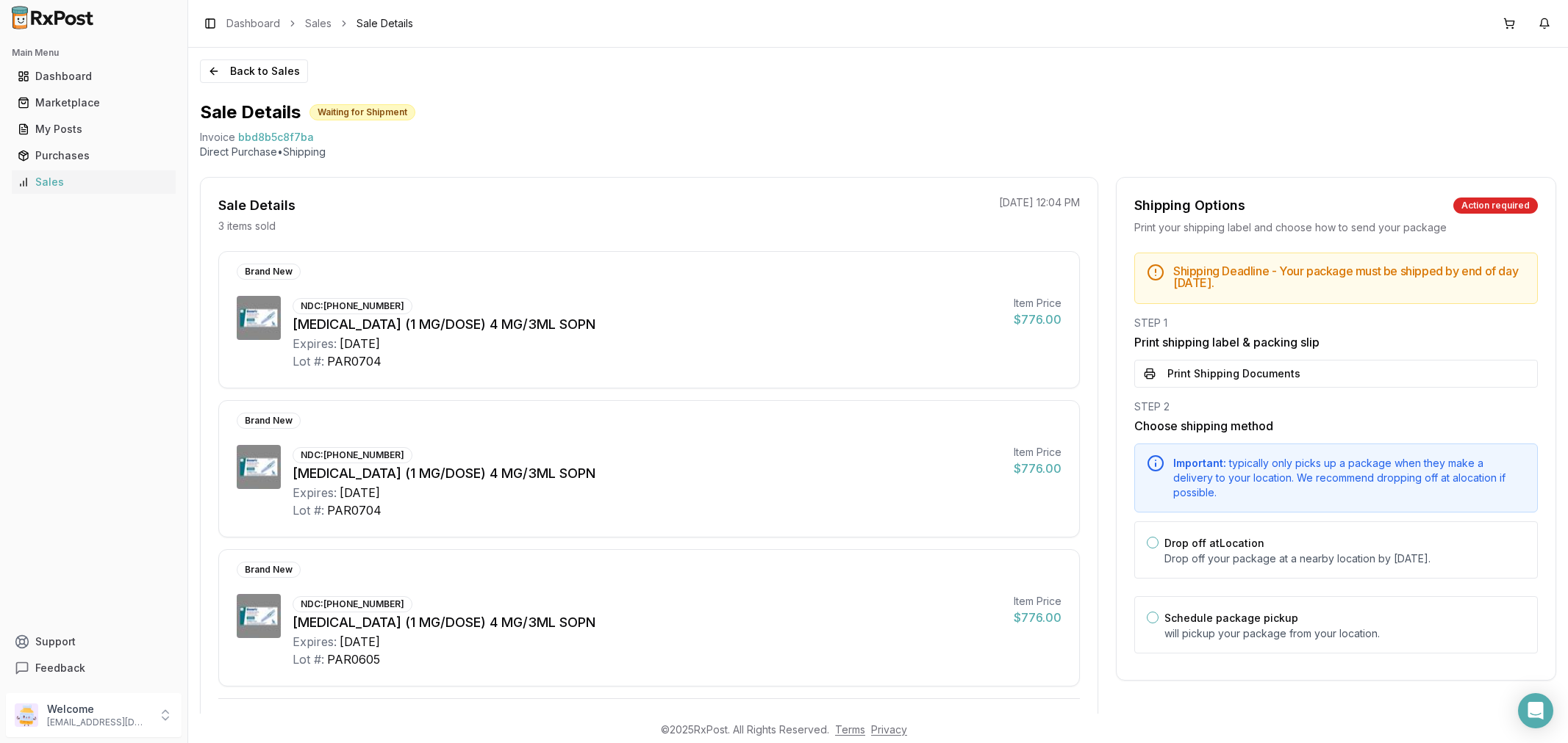
click at [1338, 369] on button "Print Shipping Documents" at bounding box center [1336, 374] width 403 height 28
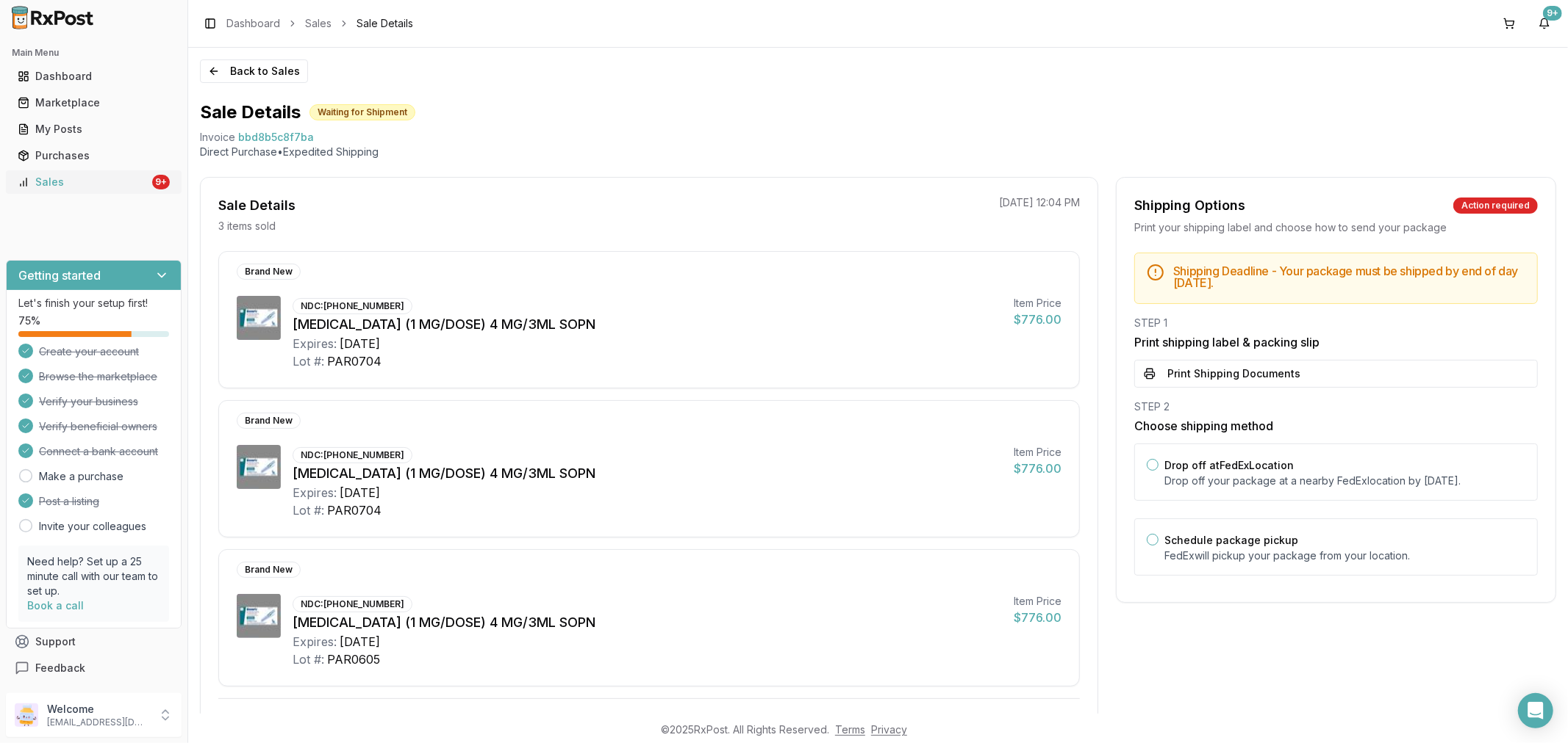
click at [114, 178] on div "Sales" at bounding box center [84, 182] width 132 height 15
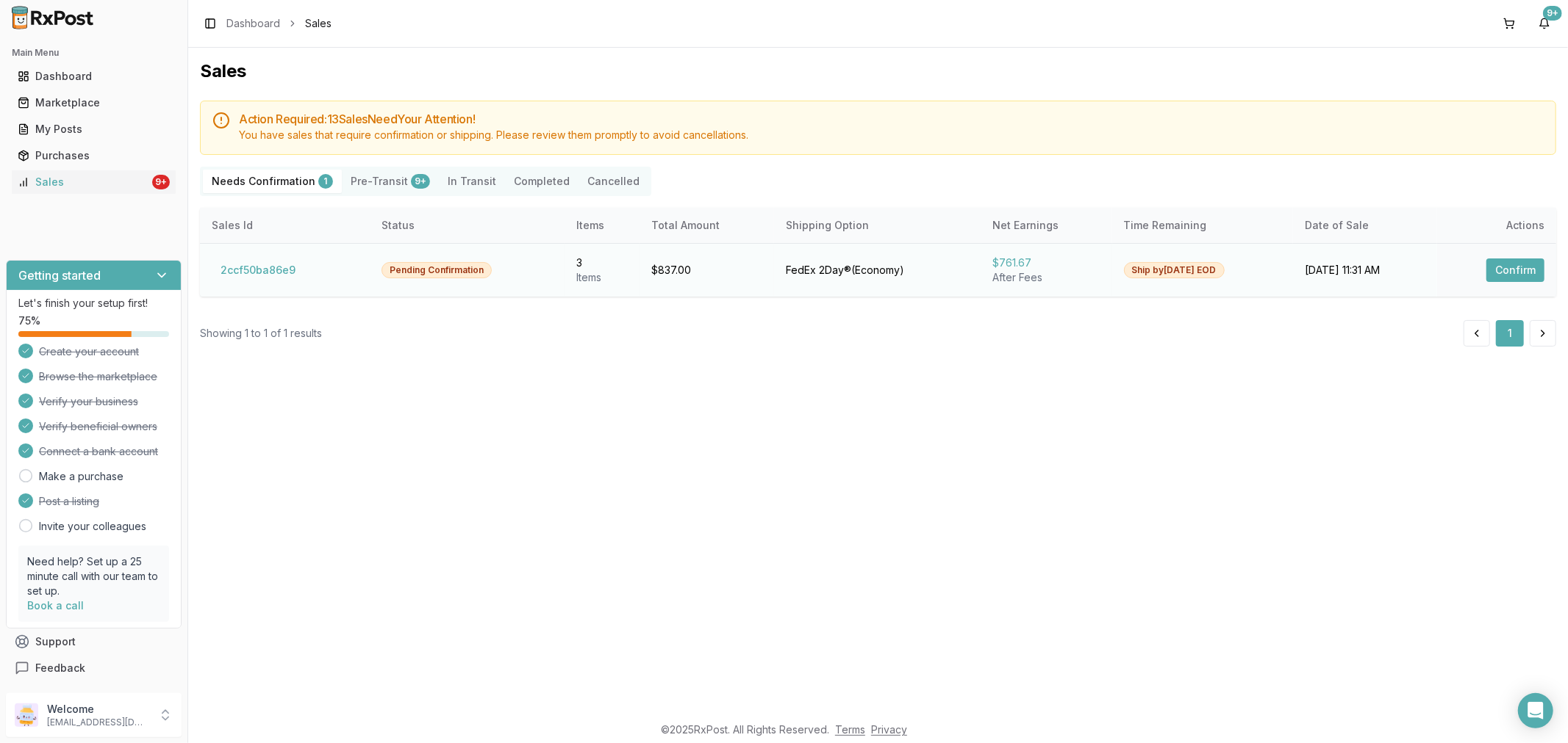
click at [1508, 270] on button "Confirm" at bounding box center [1515, 271] width 58 height 23
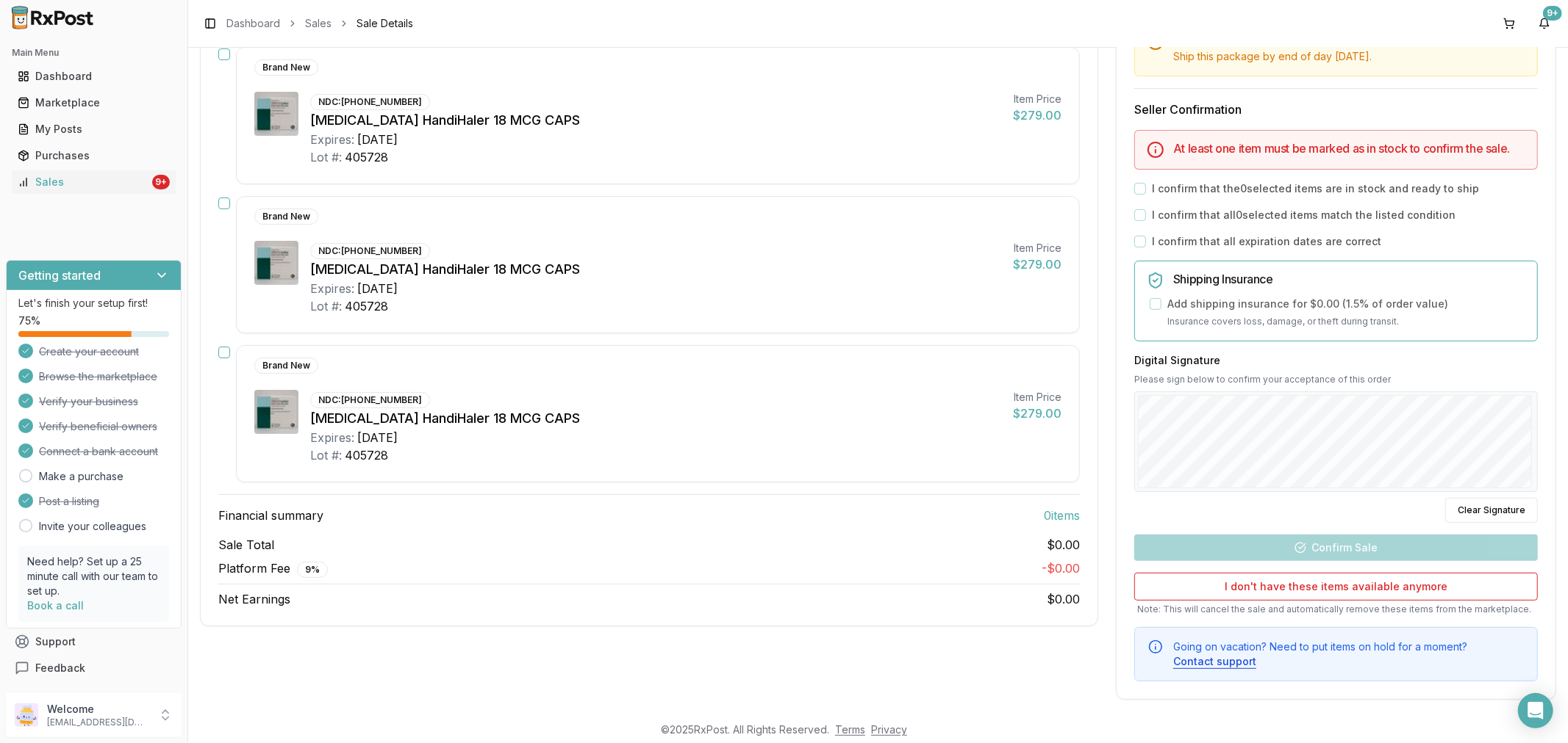
scroll to position [241, 0]
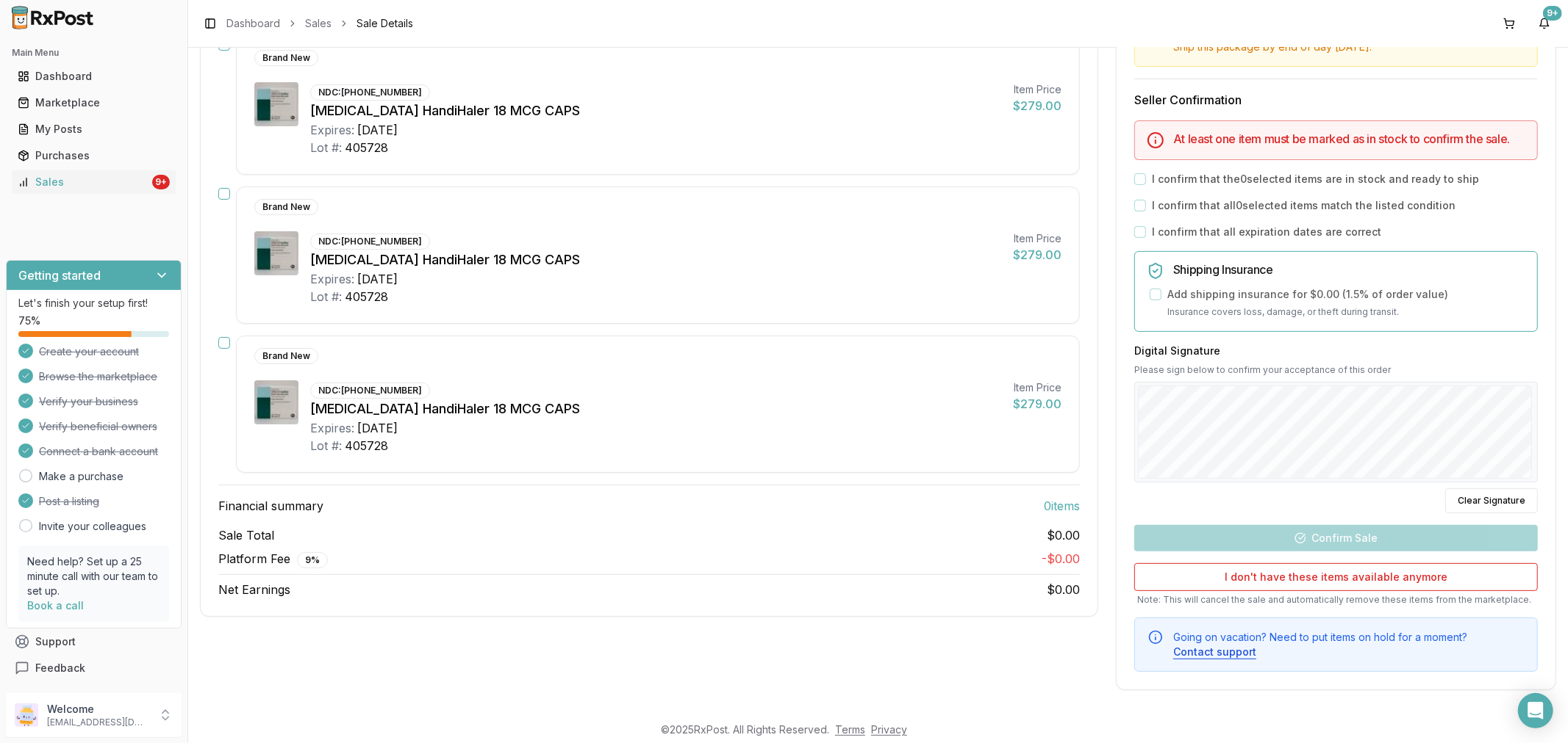
click at [217, 343] on div "Mark all items as in stock Brand New NDC: 00597-0075-41 Spiriva HandiHaler 18 M…" at bounding box center [648, 304] width 897 height 587
click at [222, 342] on button "button" at bounding box center [223, 343] width 12 height 12
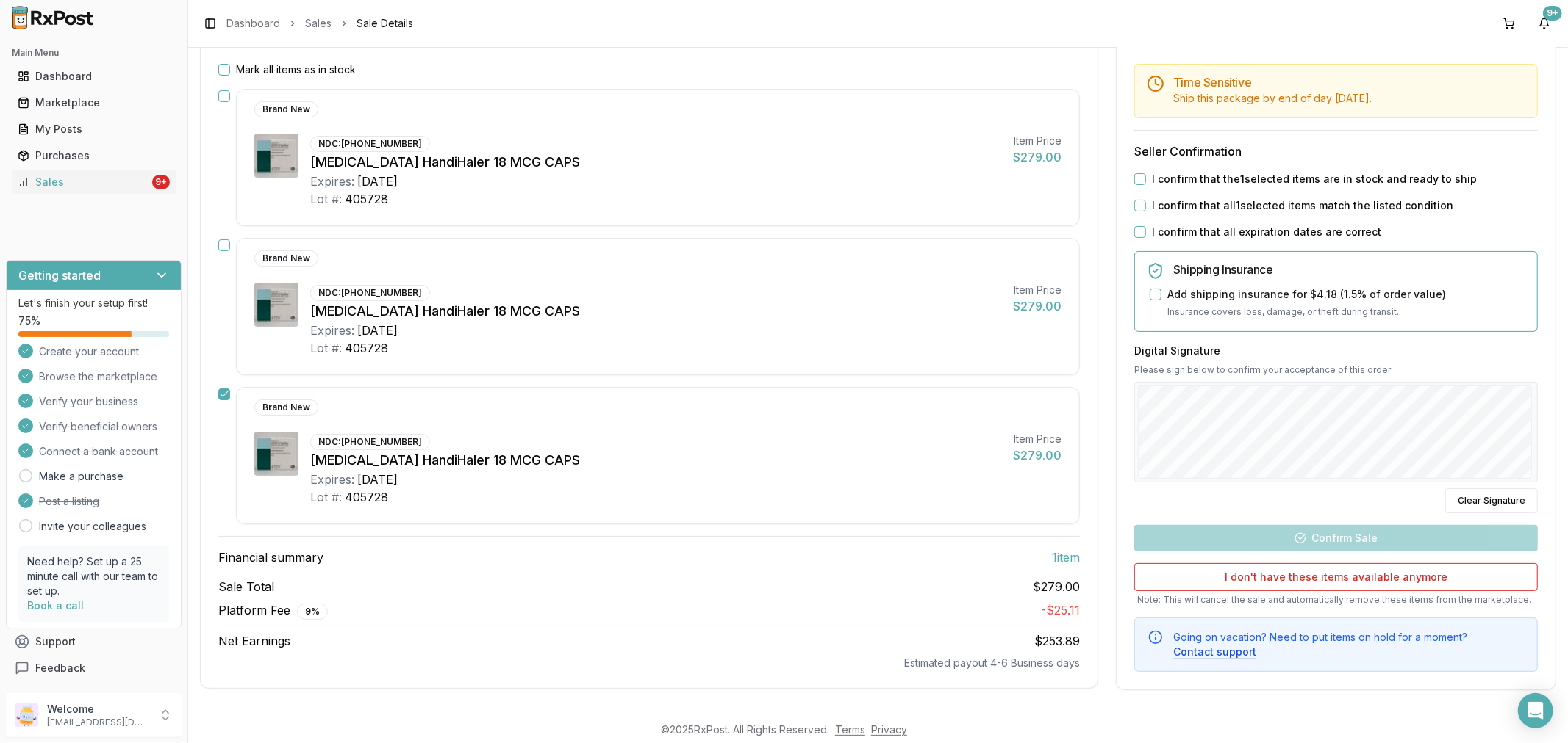
drag, startPoint x: 223, startPoint y: 244, endPoint x: 212, endPoint y: 194, distance: 51.2
click at [223, 242] on button "button" at bounding box center [223, 245] width 12 height 12
click at [225, 92] on button "button" at bounding box center [223, 96] width 12 height 12
click at [1136, 226] on button "I confirm that all expiration dates are correct" at bounding box center [1140, 231] width 12 height 12
click at [1135, 202] on button "I confirm that all 3 selected items match the listed condition" at bounding box center [1140, 206] width 12 height 12
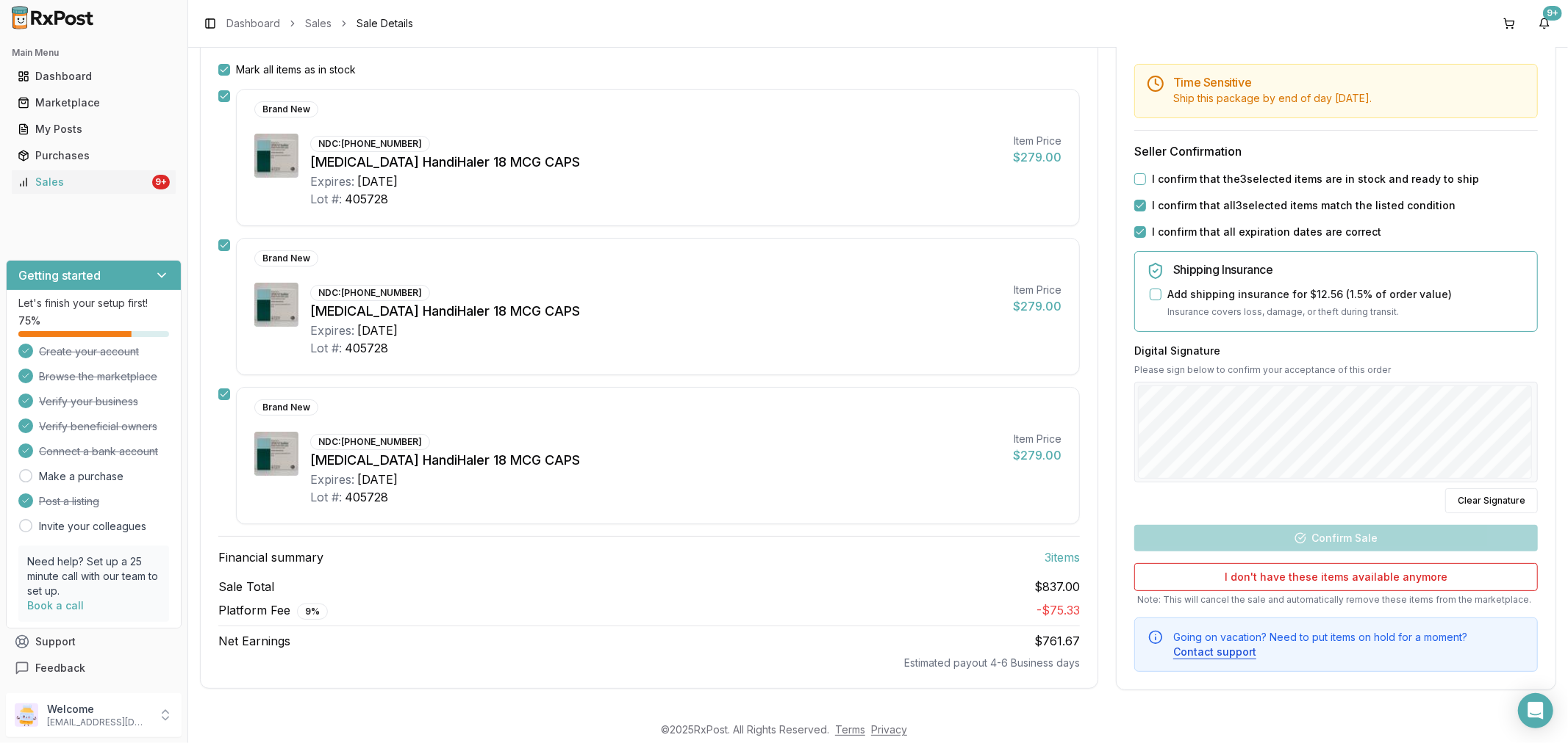
click at [1135, 179] on button "I confirm that the 3 selected items are in stock and ready to ship" at bounding box center [1140, 179] width 12 height 12
click at [1548, 398] on div "Time Sensitive Ship this package by end of day Friday, October 10th . Seller Co…" at bounding box center [1336, 368] width 439 height 609
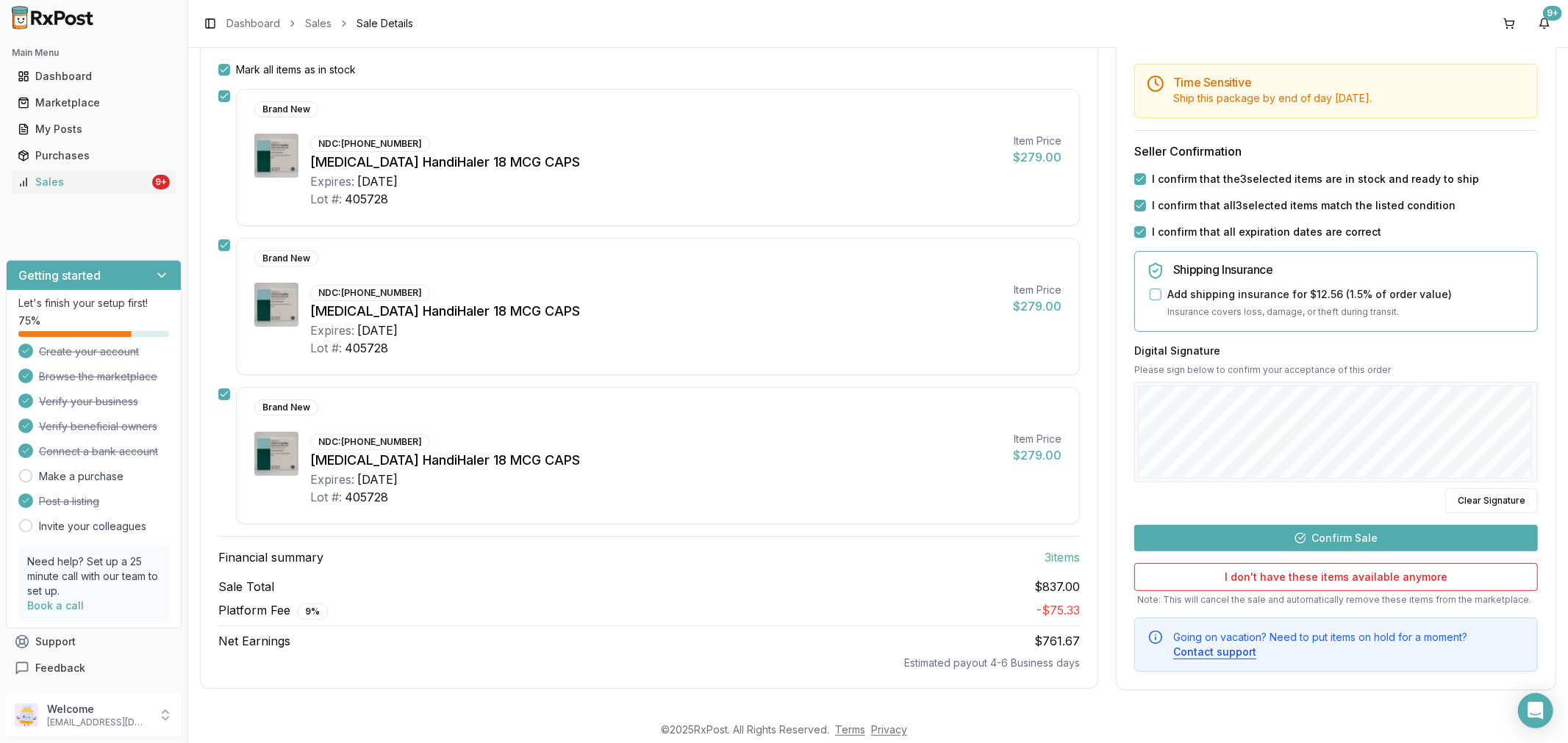
click at [1344, 537] on button "Confirm Sale" at bounding box center [1336, 538] width 403 height 27
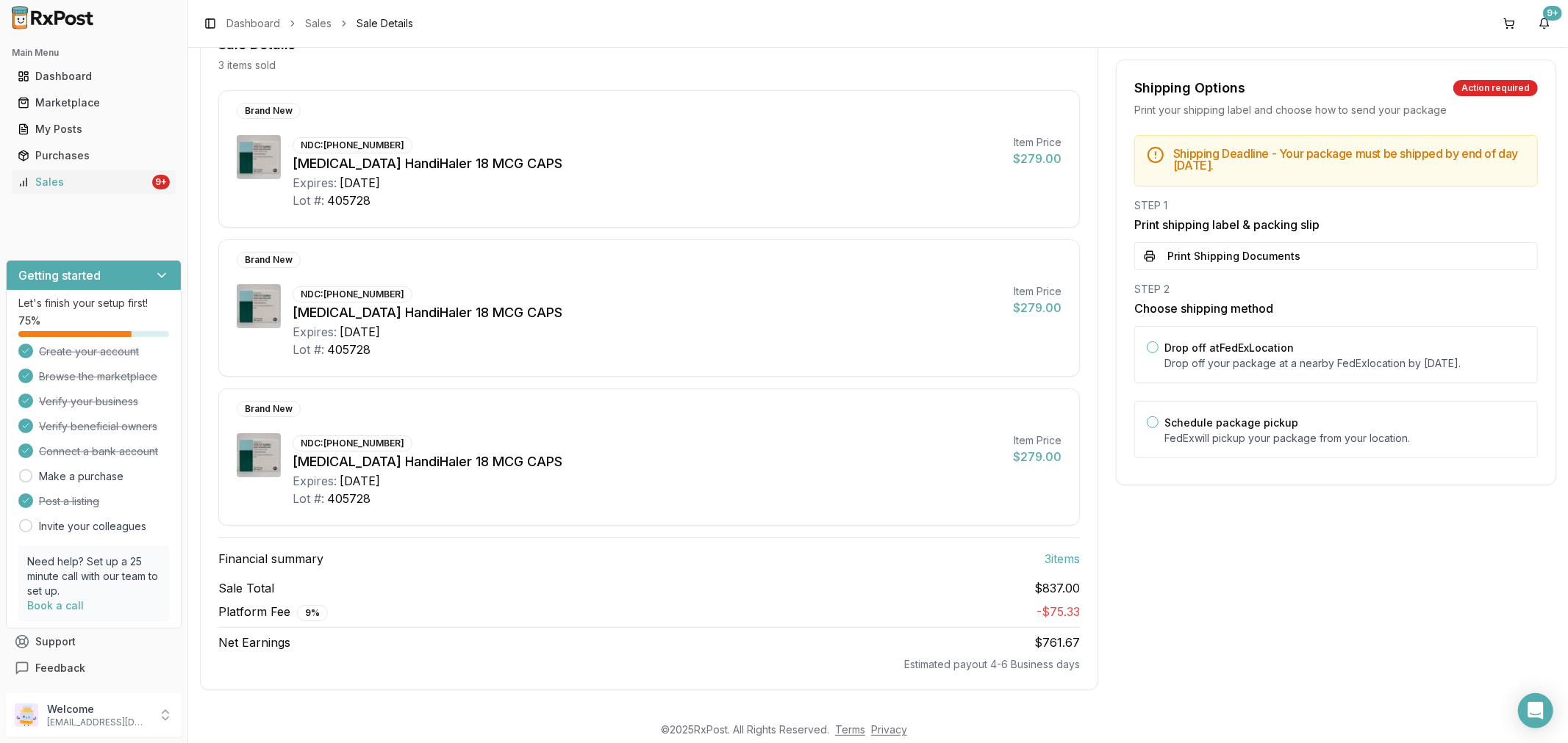
scroll to position [165, 0]
click at [1199, 258] on button "Print Shipping Documents" at bounding box center [1336, 255] width 403 height 28
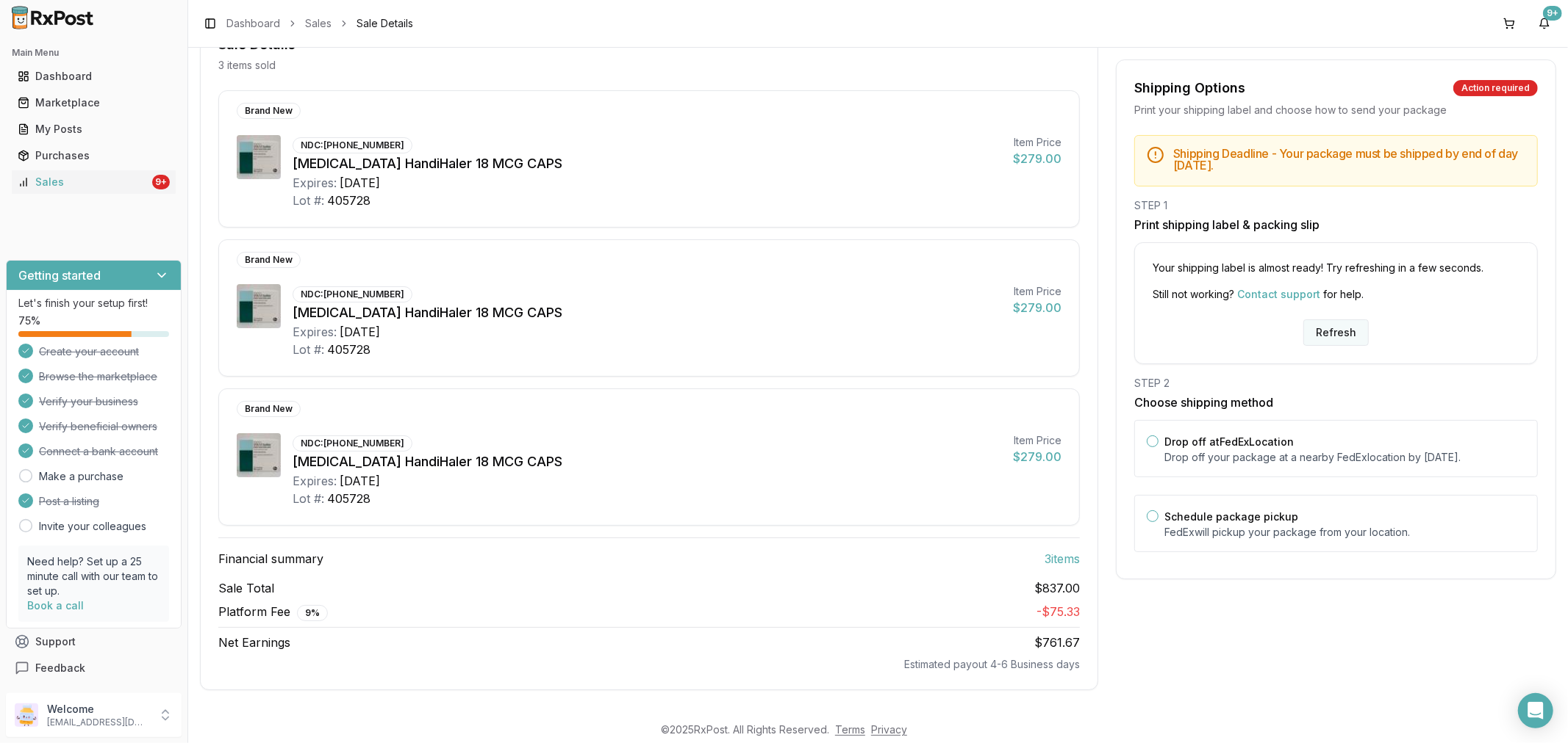
click at [1328, 342] on button "Refresh" at bounding box center [1336, 333] width 65 height 27
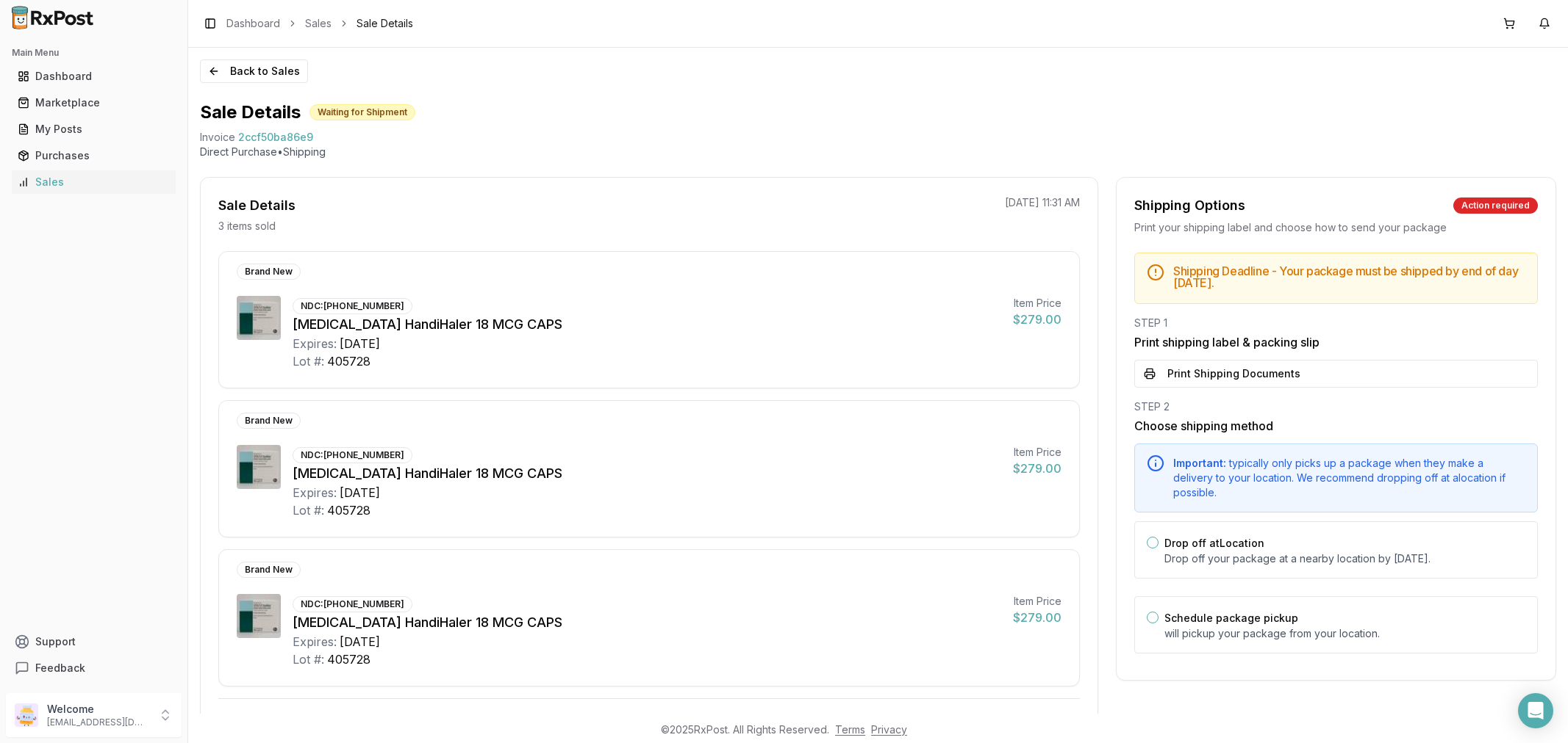
click at [1345, 368] on button "Print Shipping Documents" at bounding box center [1336, 374] width 403 height 28
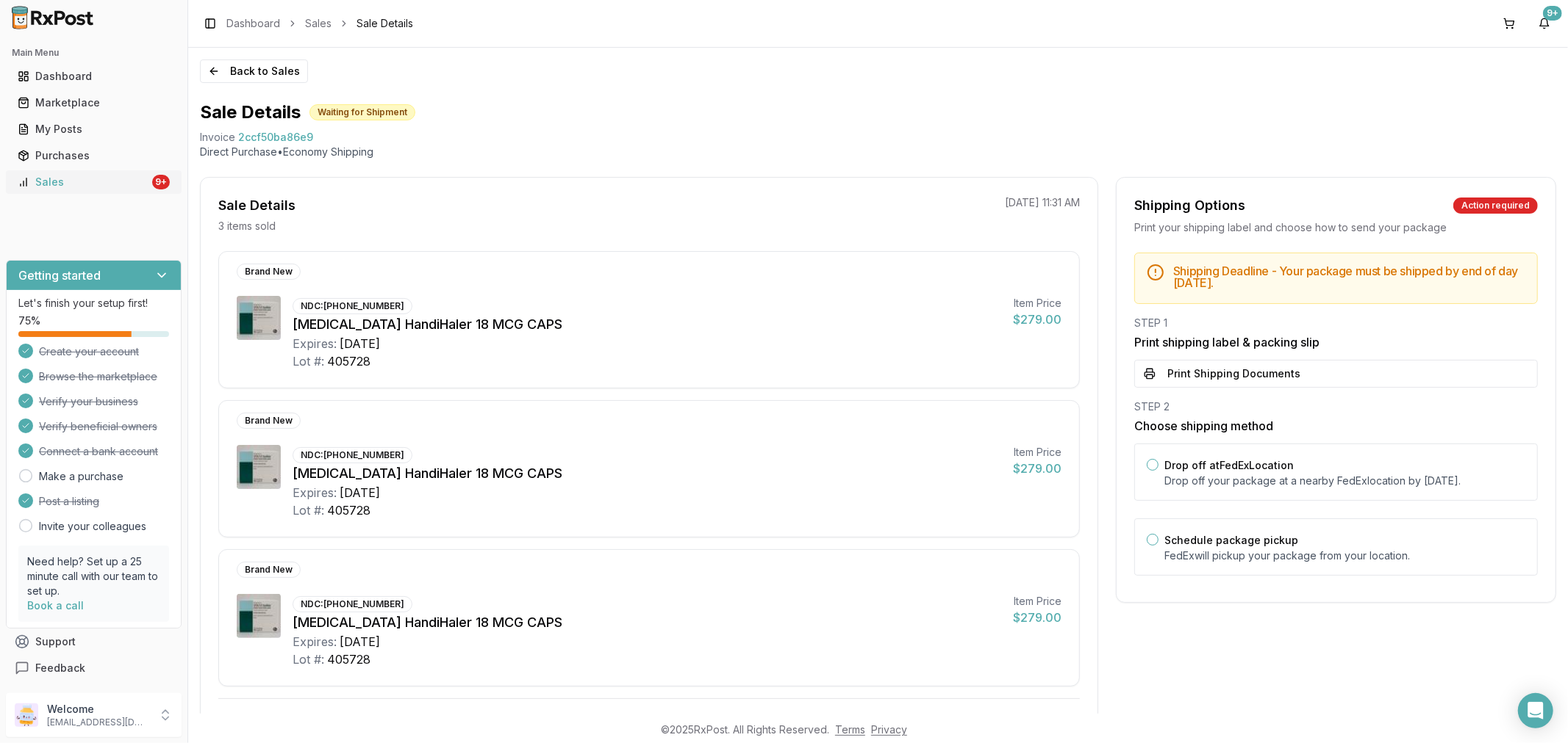
click at [82, 184] on div "Sales" at bounding box center [84, 182] width 132 height 15
